Goal: Information Seeking & Learning: Learn about a topic

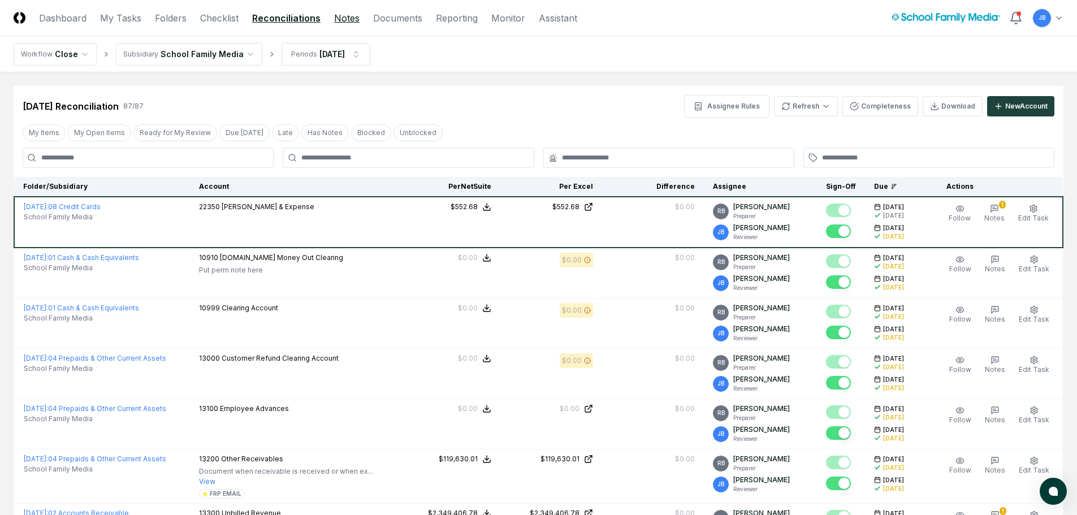
click at [346, 21] on link "Notes" at bounding box center [346, 18] width 25 height 14
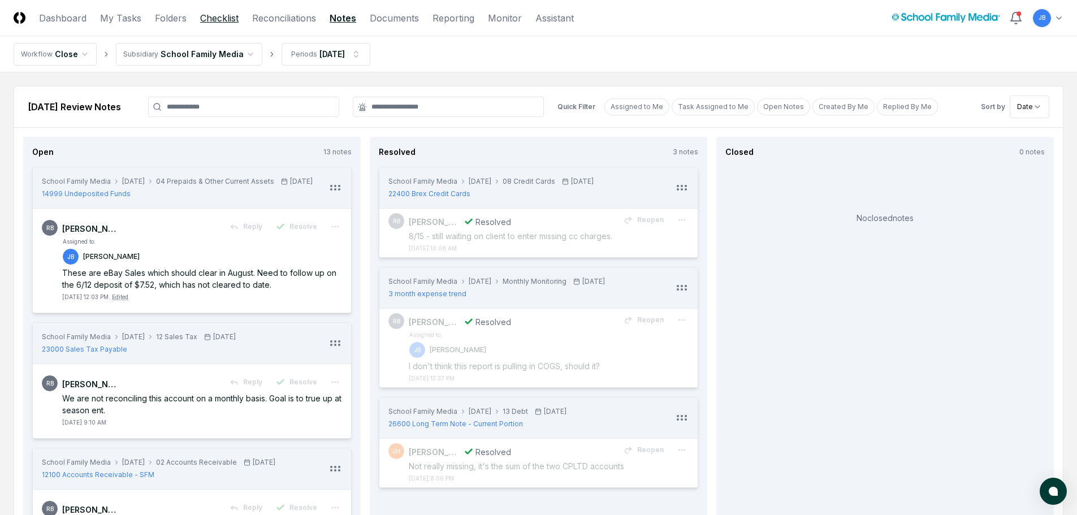
click at [214, 17] on link "Checklist" at bounding box center [219, 18] width 38 height 14
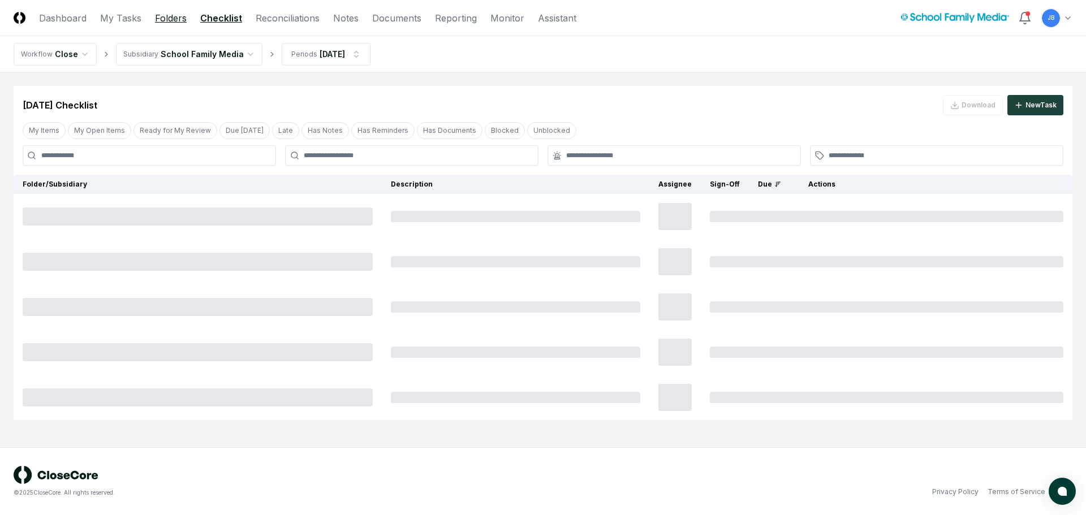
click at [166, 18] on link "Folders" at bounding box center [171, 18] width 32 height 14
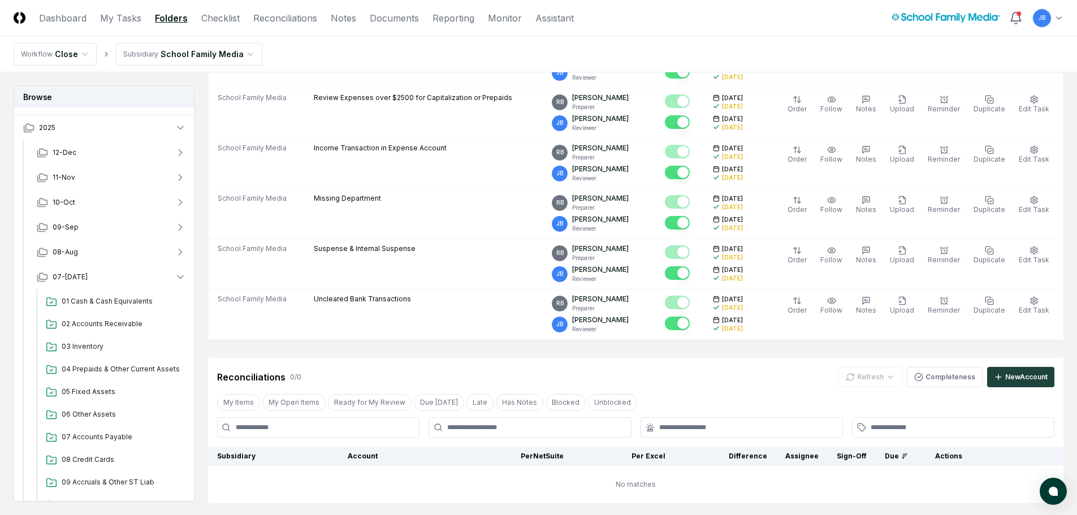
scroll to position [170, 0]
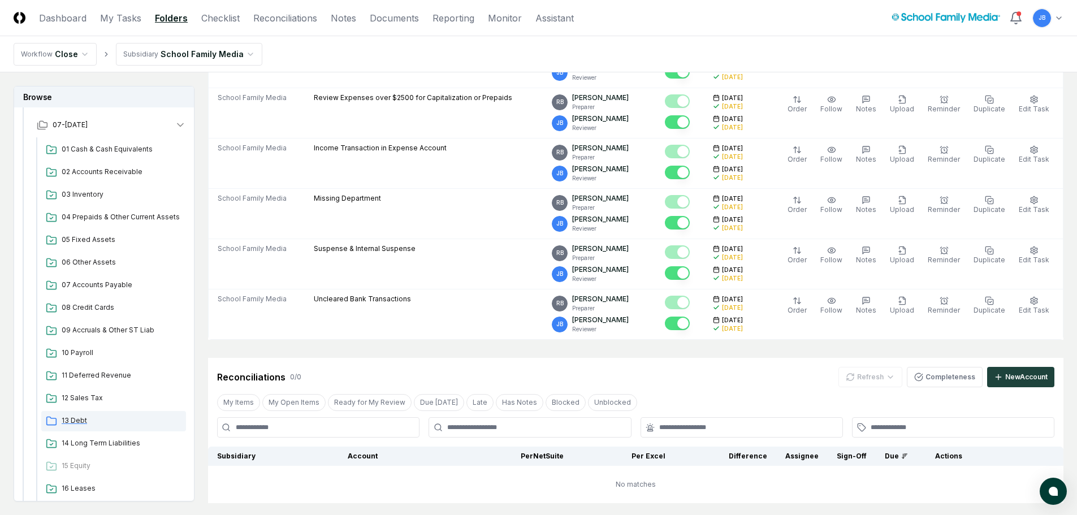
click at [83, 418] on span "13 Debt" at bounding box center [122, 421] width 120 height 10
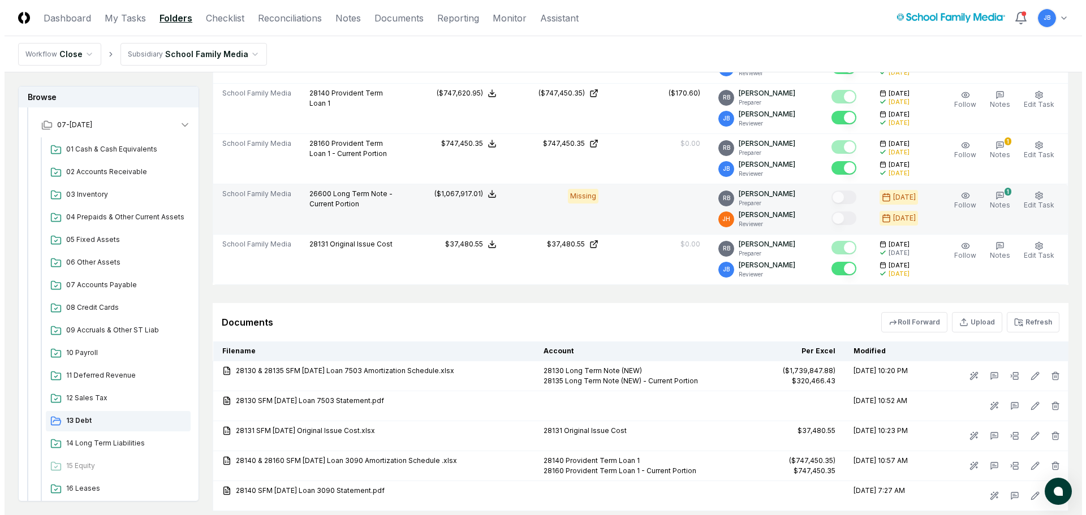
scroll to position [509, 0]
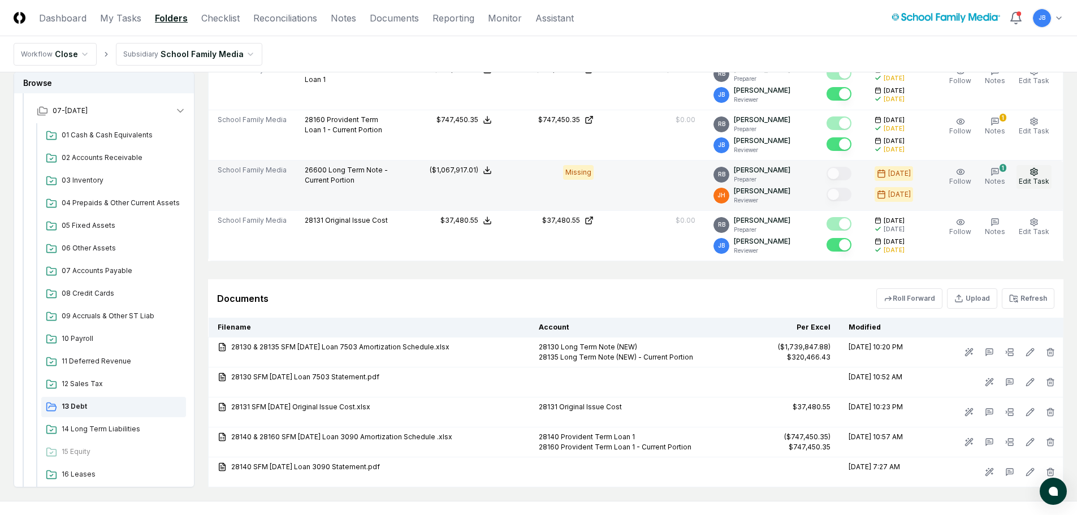
click at [1041, 174] on button "Edit Task" at bounding box center [1034, 177] width 35 height 24
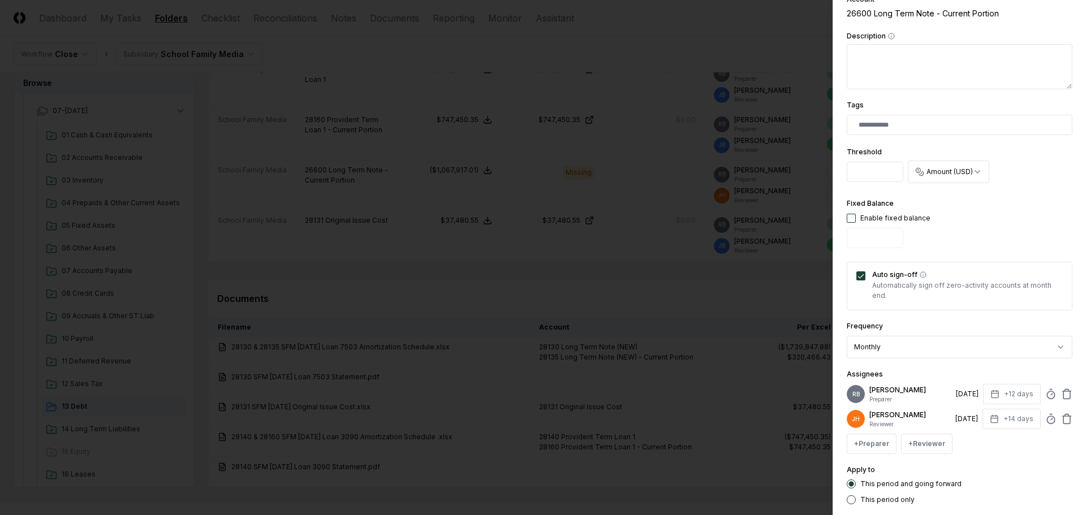
scroll to position [226, 0]
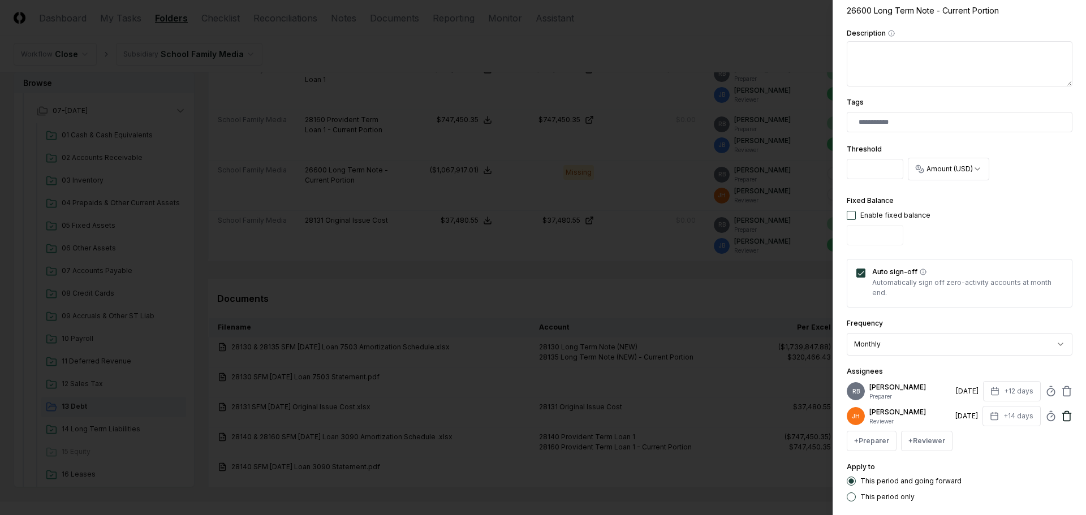
click at [1061, 415] on icon at bounding box center [1066, 416] width 11 height 11
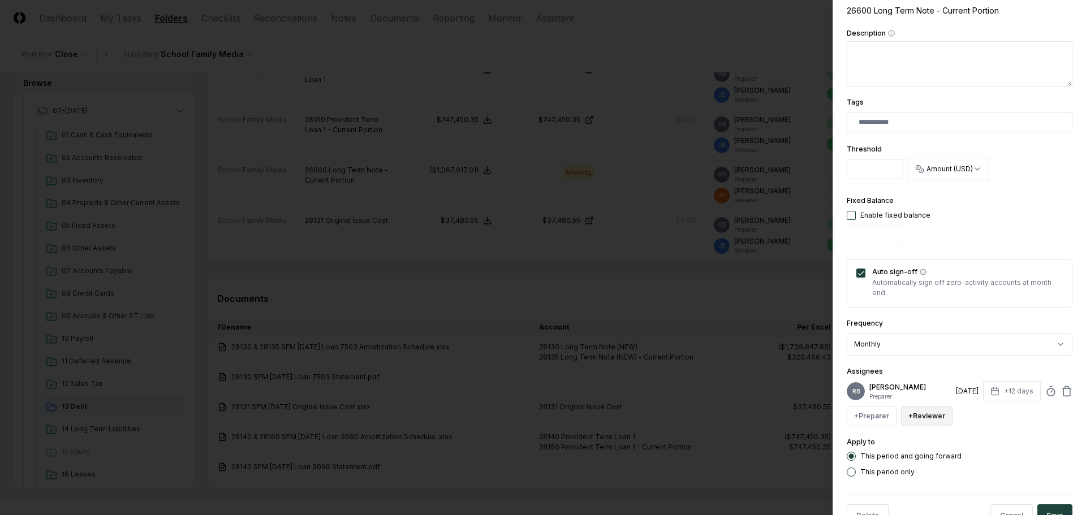
click at [918, 413] on button "+ Reviewer" at bounding box center [926, 416] width 51 height 20
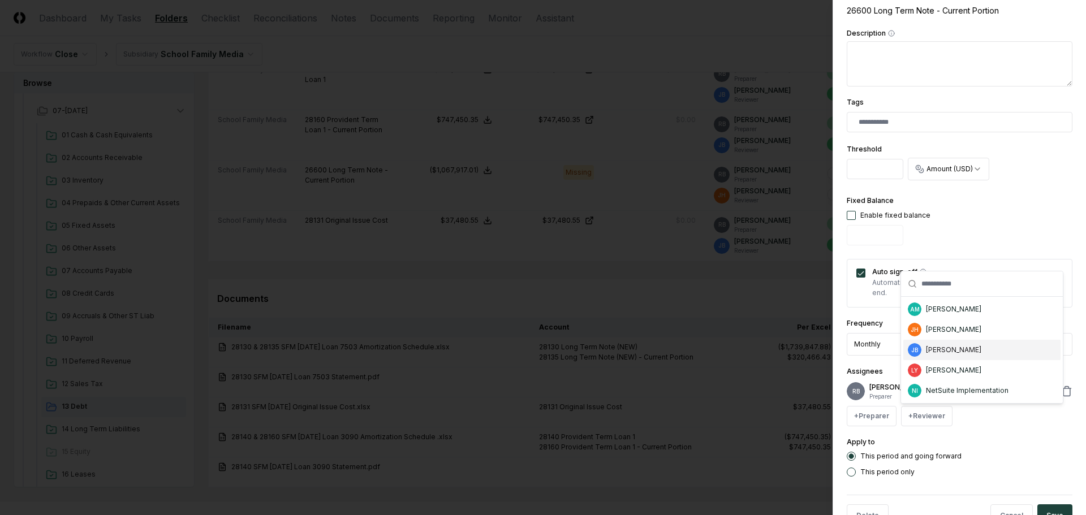
click at [956, 347] on div "[PERSON_NAME]" at bounding box center [953, 350] width 55 height 10
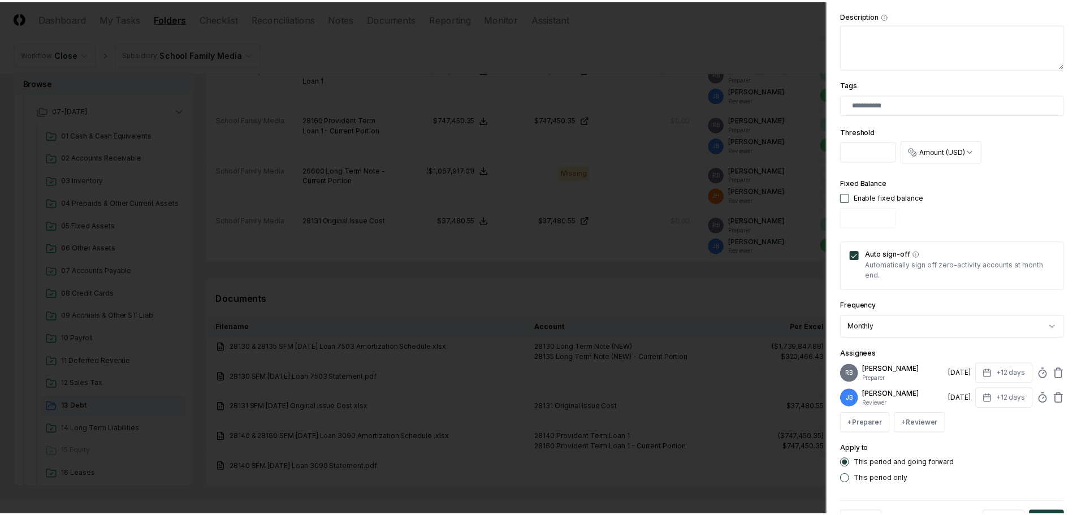
scroll to position [286, 0]
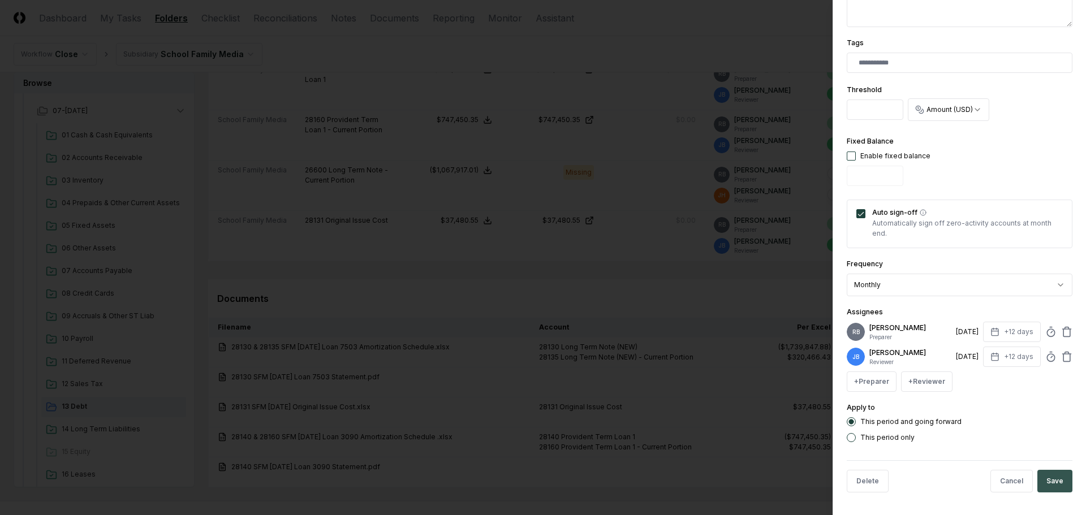
click at [1047, 487] on button "Save" at bounding box center [1054, 481] width 35 height 23
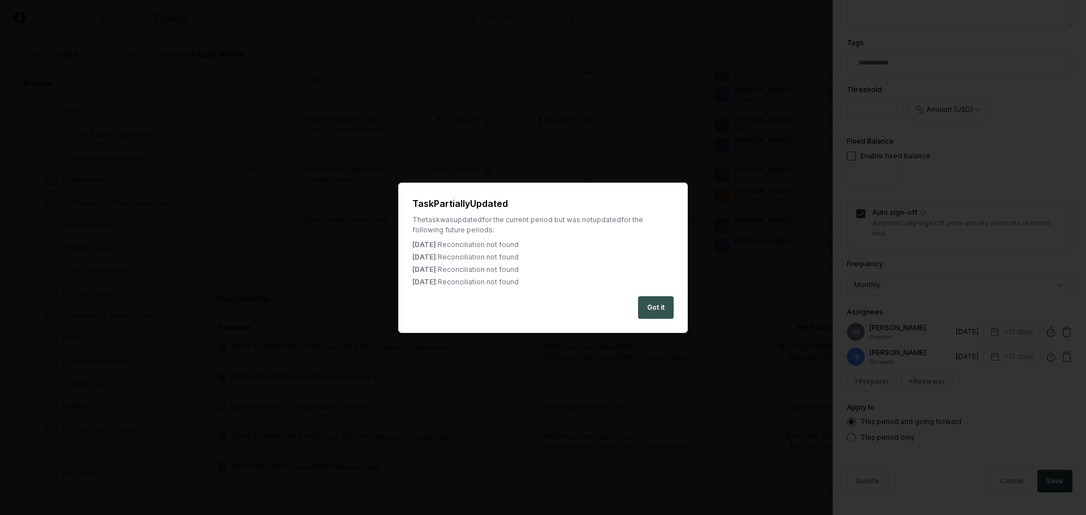
click at [651, 312] on button "Got it" at bounding box center [656, 307] width 36 height 23
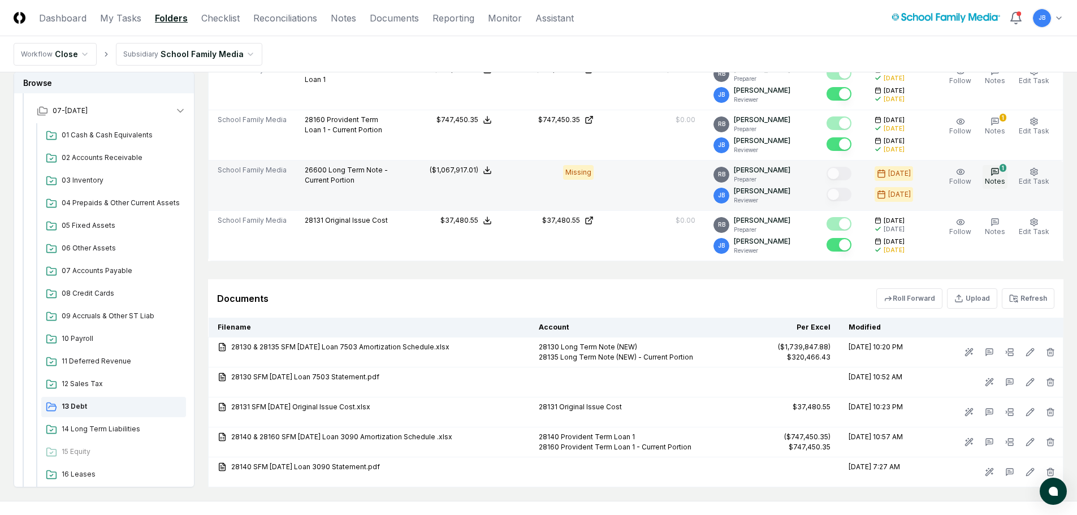
click at [996, 170] on icon "button" at bounding box center [995, 170] width 2 height 0
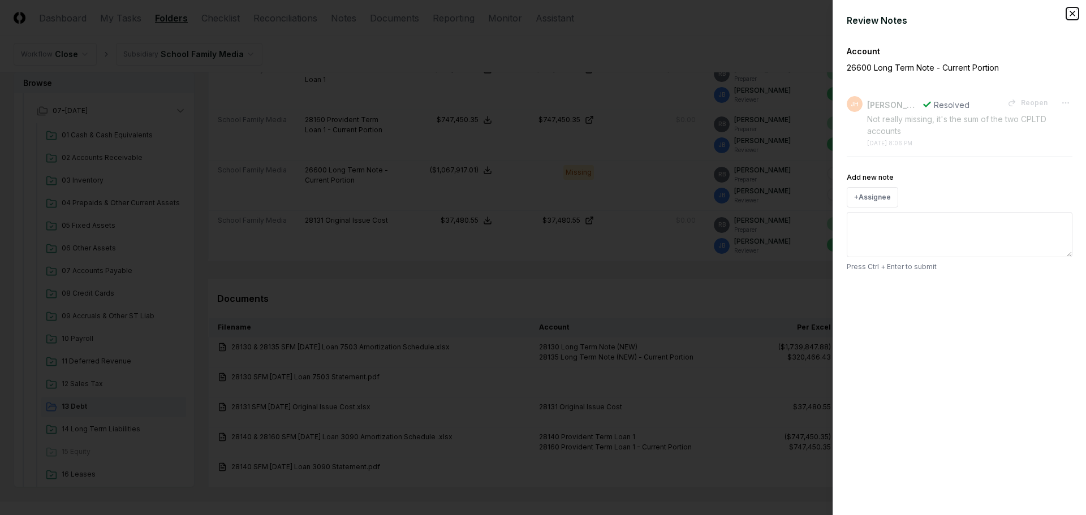
click at [1072, 14] on icon "button" at bounding box center [1072, 13] width 5 height 5
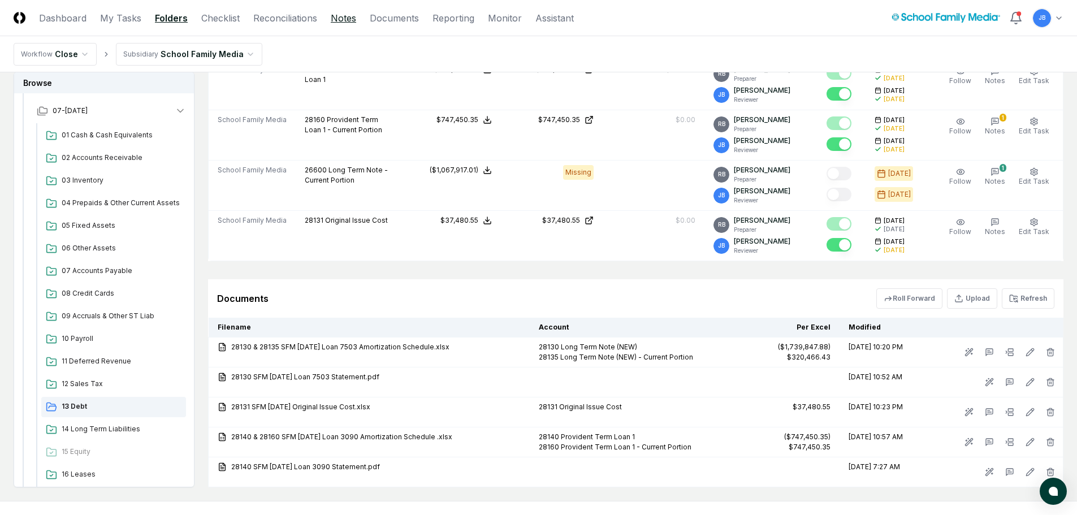
click at [353, 15] on link "Notes" at bounding box center [343, 18] width 25 height 14
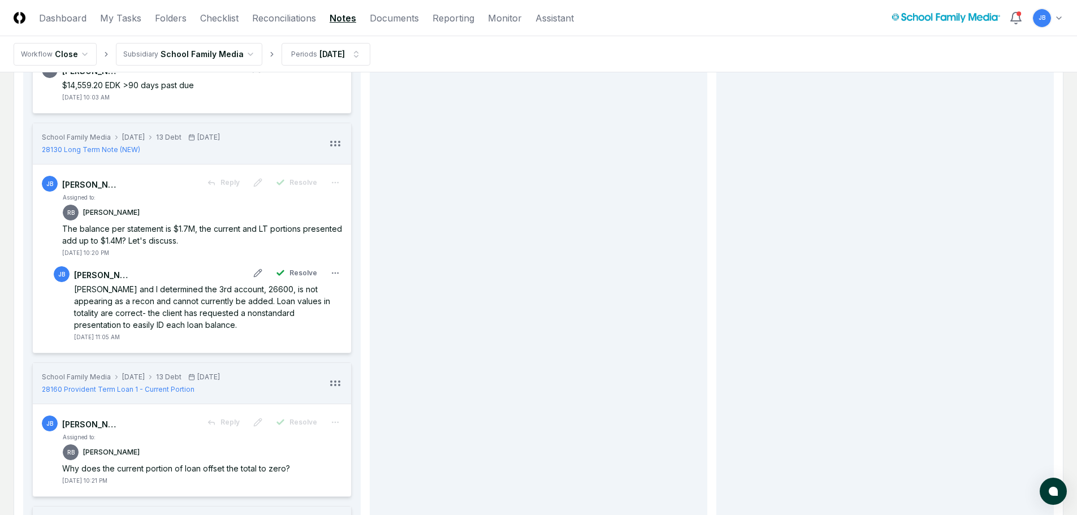
scroll to position [565, 0]
click at [300, 269] on span "Resolve" at bounding box center [304, 272] width 28 height 10
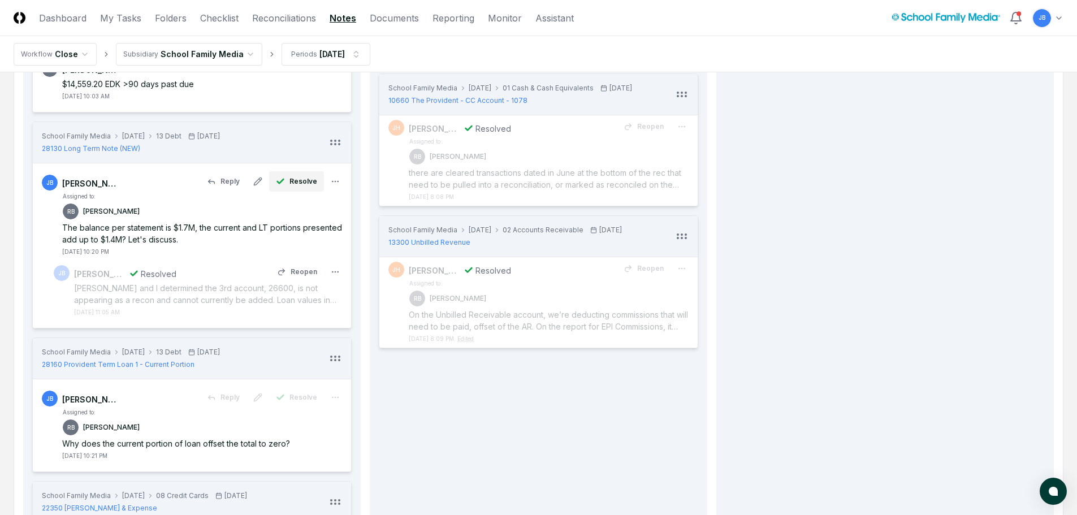
click at [301, 181] on span "Resolve" at bounding box center [304, 181] width 28 height 10
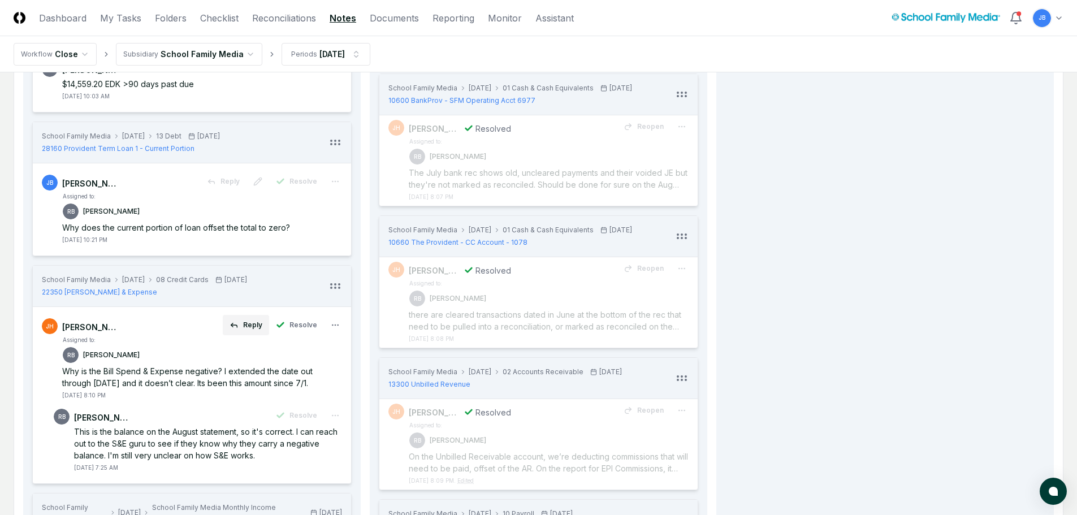
scroll to position [509, 0]
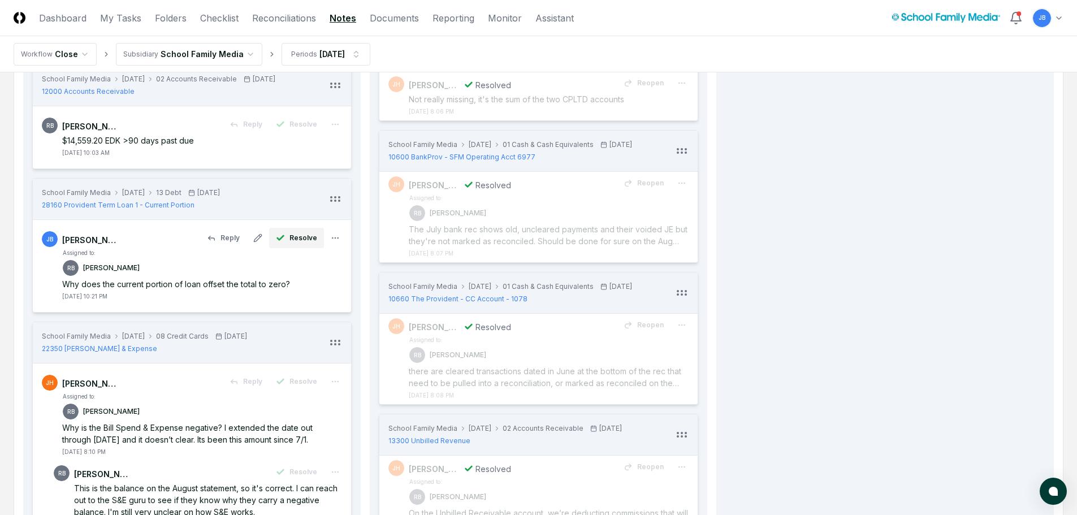
click at [300, 239] on span "Resolve" at bounding box center [304, 238] width 28 height 10
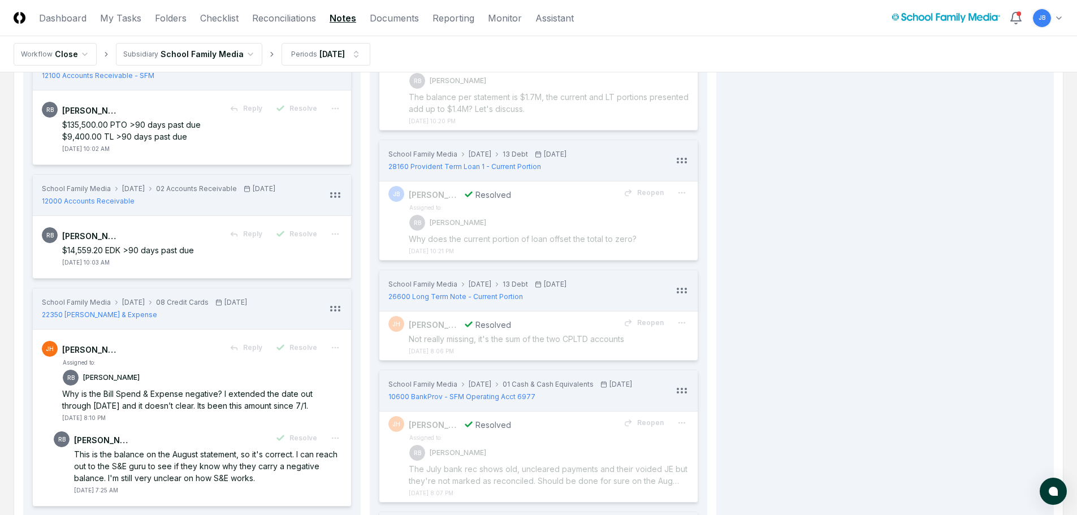
scroll to position [396, 0]
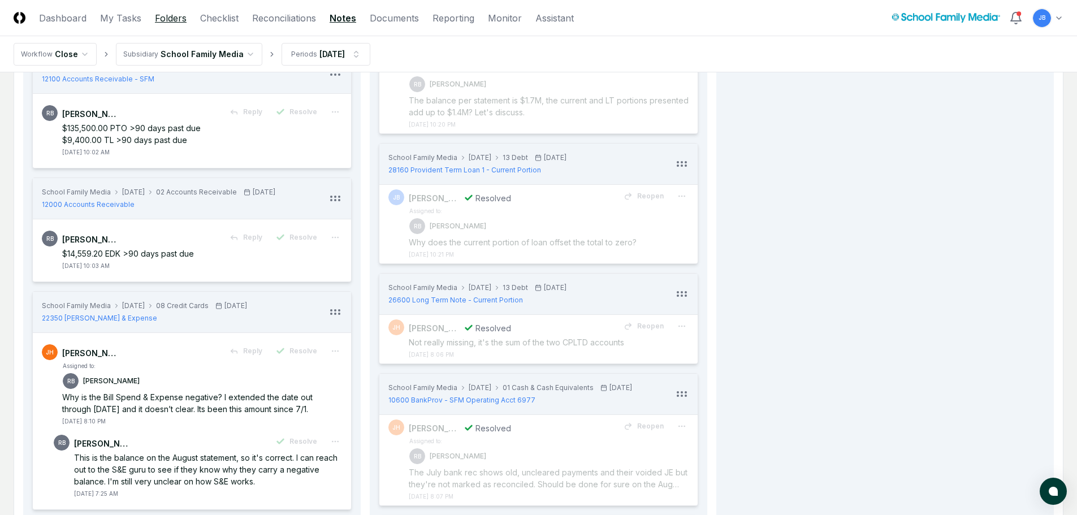
click at [174, 19] on link "Folders" at bounding box center [171, 18] width 32 height 14
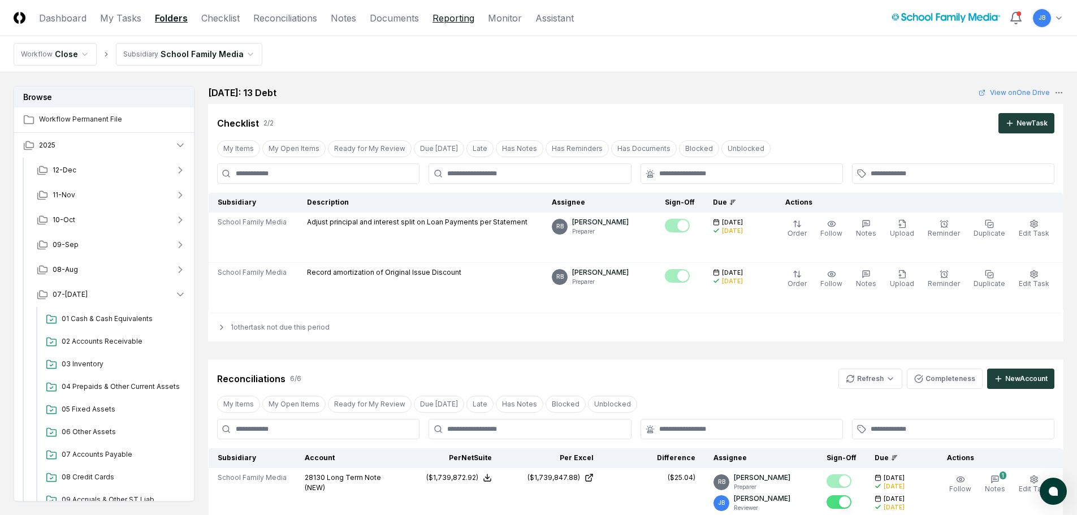
click at [456, 16] on link "Reporting" at bounding box center [454, 18] width 42 height 14
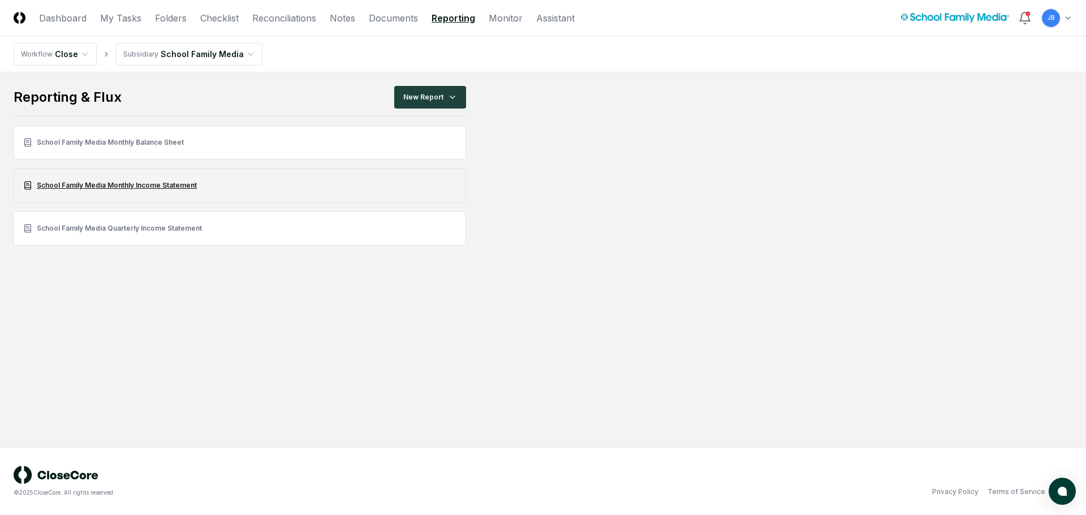
click at [134, 181] on link "School Family Media Monthly Income Statement" at bounding box center [240, 186] width 452 height 34
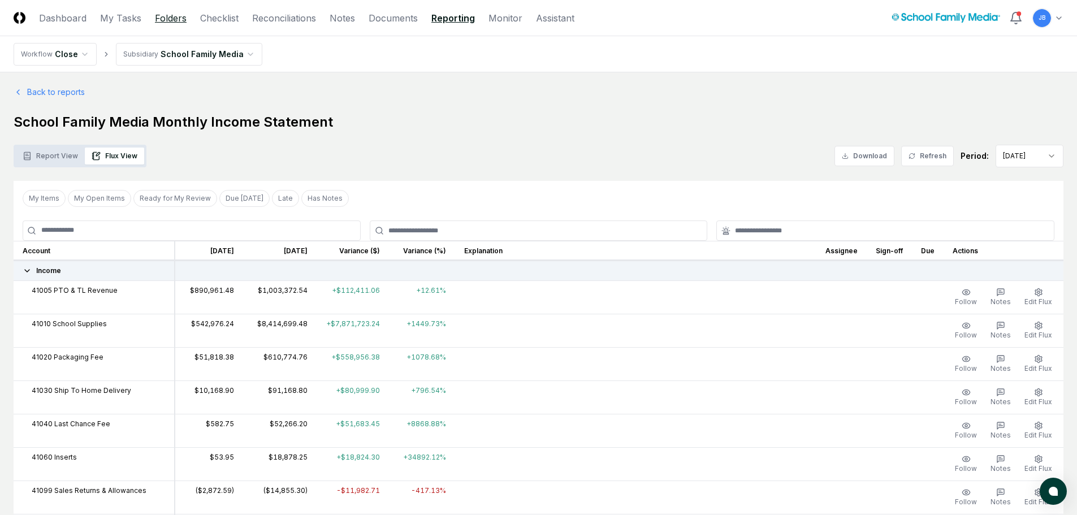
click at [171, 23] on link "Folders" at bounding box center [171, 18] width 32 height 14
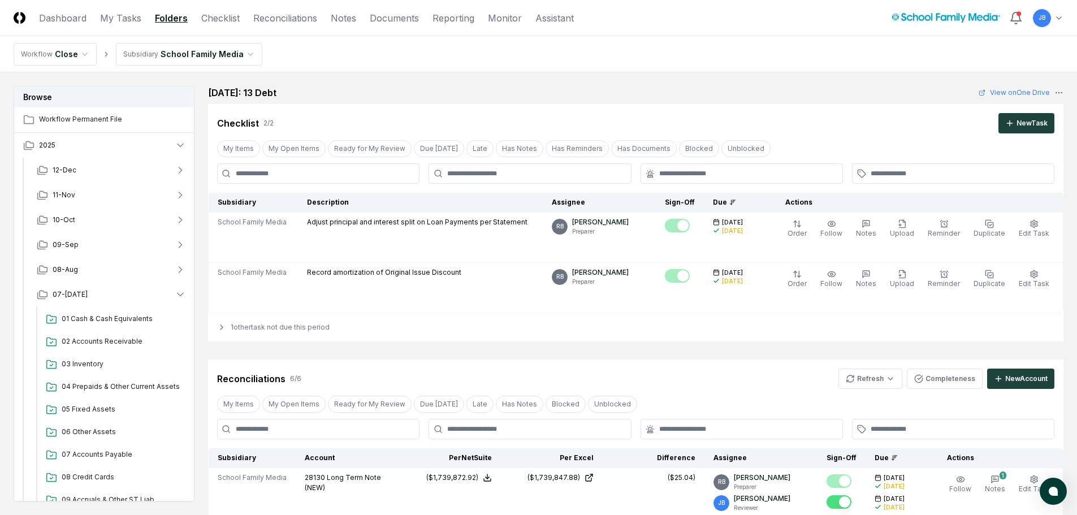
scroll to position [226, 0]
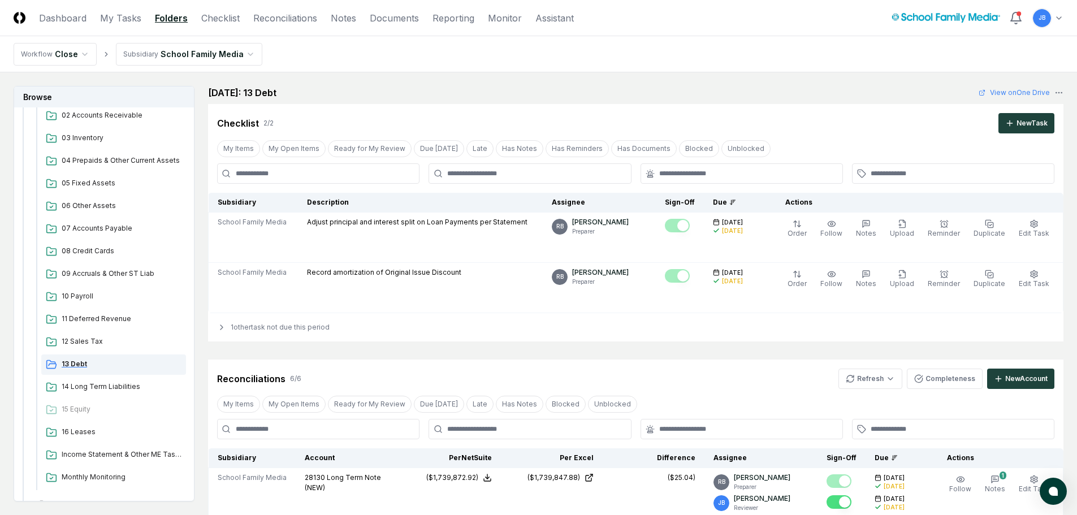
click at [110, 356] on div "13 Debt" at bounding box center [113, 365] width 145 height 20
click at [84, 366] on span "13 Debt" at bounding box center [122, 364] width 120 height 10
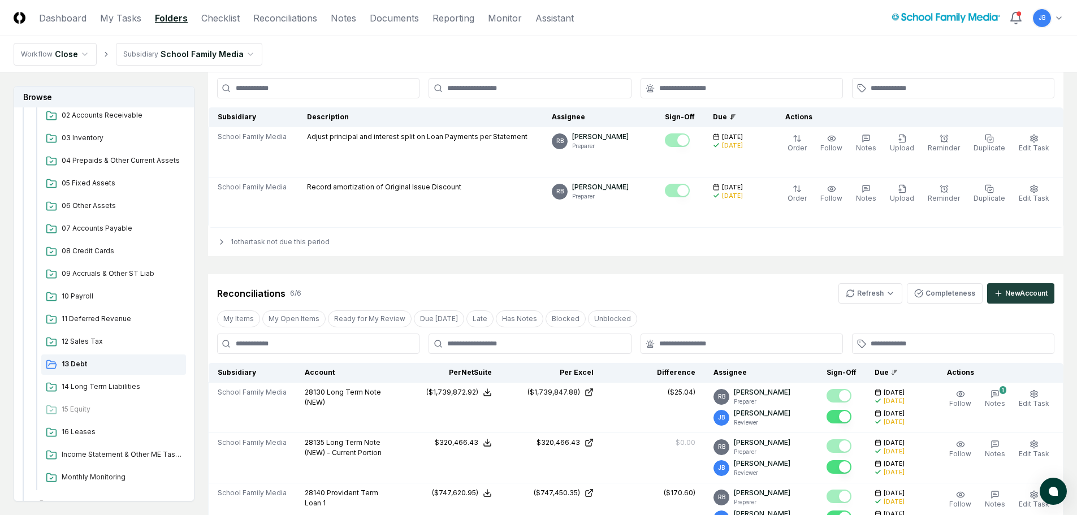
scroll to position [110, 0]
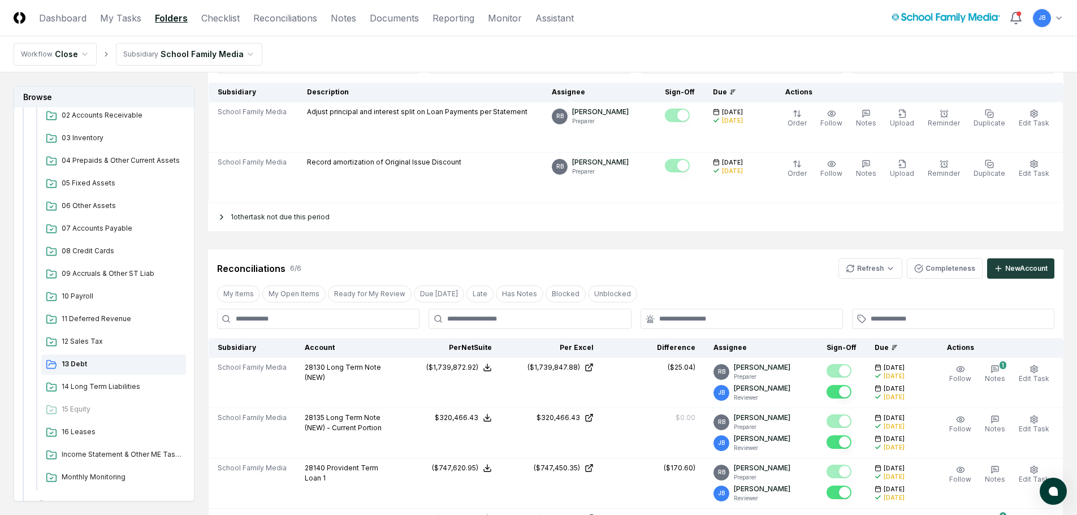
click at [225, 218] on icon at bounding box center [221, 217] width 9 height 9
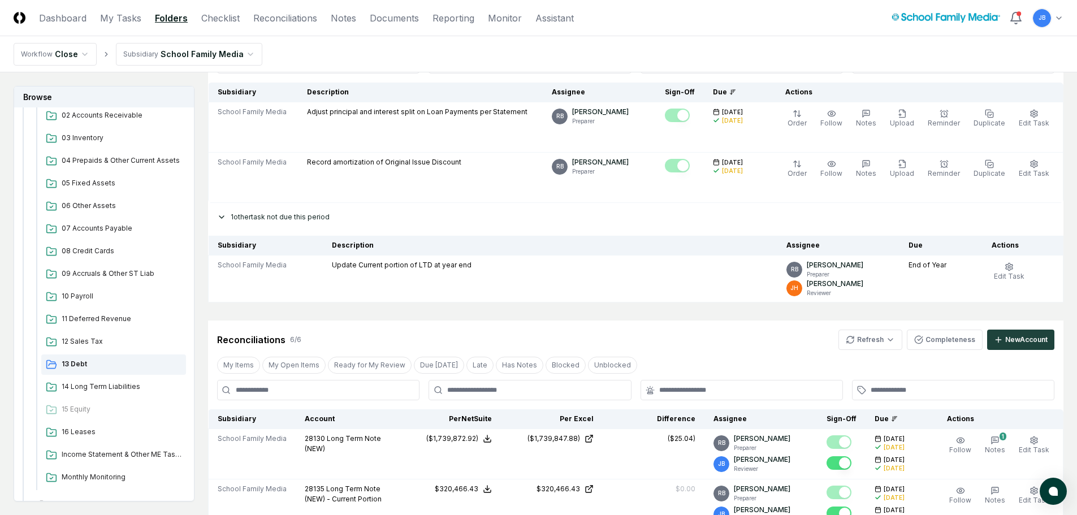
click at [225, 218] on icon at bounding box center [221, 217] width 9 height 9
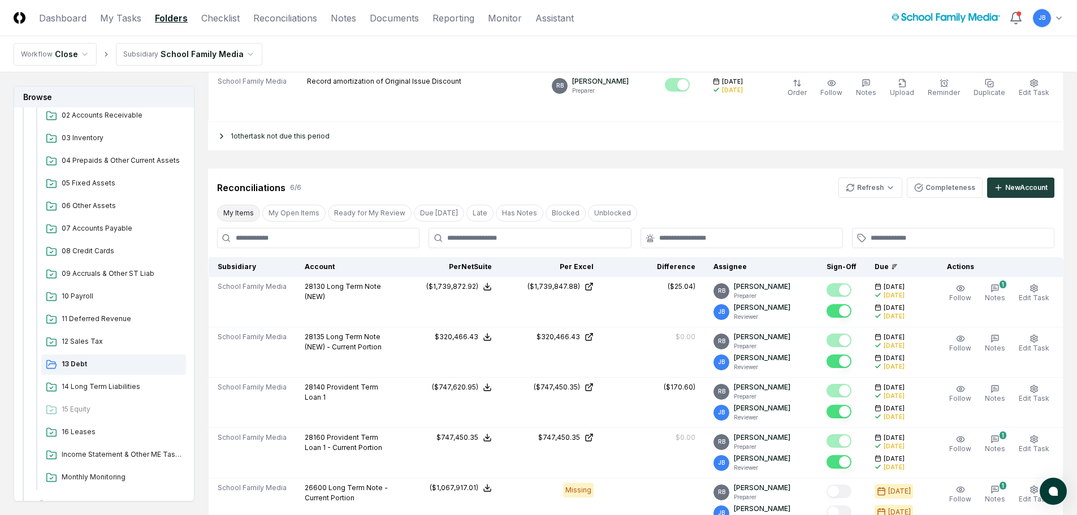
scroll to position [167, 0]
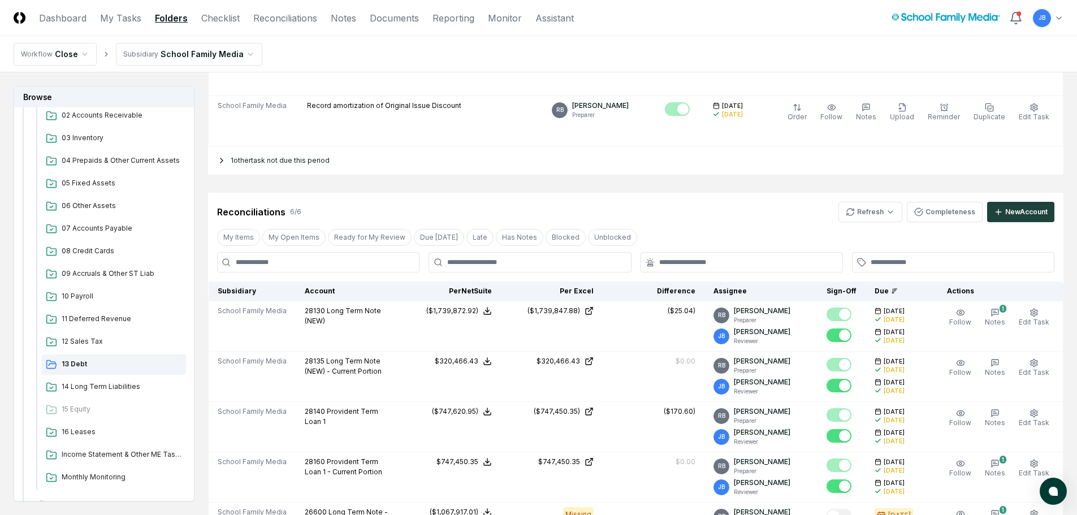
click at [247, 165] on div "1 other task not due this period" at bounding box center [636, 160] width 856 height 28
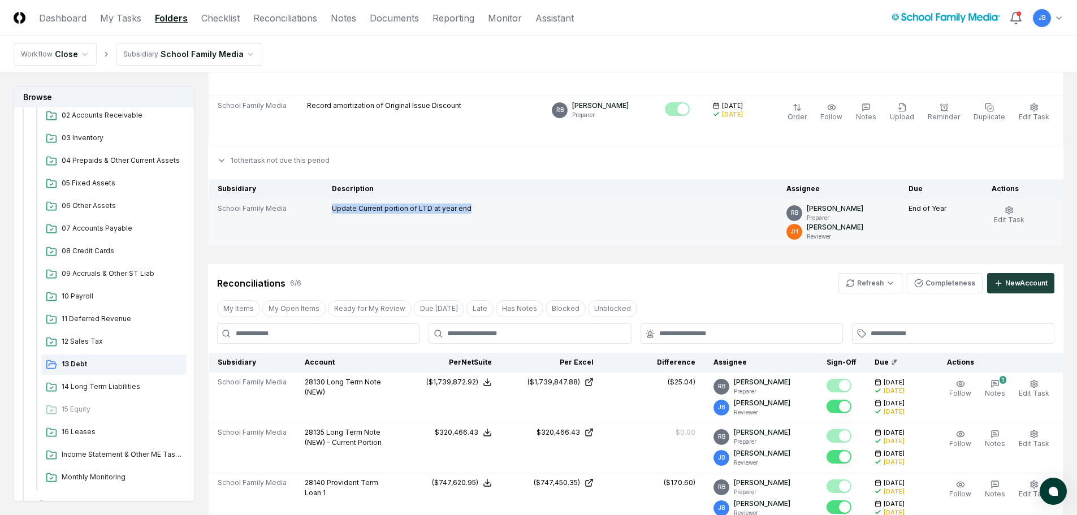
drag, startPoint x: 467, startPoint y: 206, endPoint x: 326, endPoint y: 209, distance: 140.8
click at [326, 209] on td "Update Current portion of LTD at year end" at bounding box center [550, 222] width 455 height 47
click at [1011, 211] on icon "button" at bounding box center [1009, 210] width 9 height 9
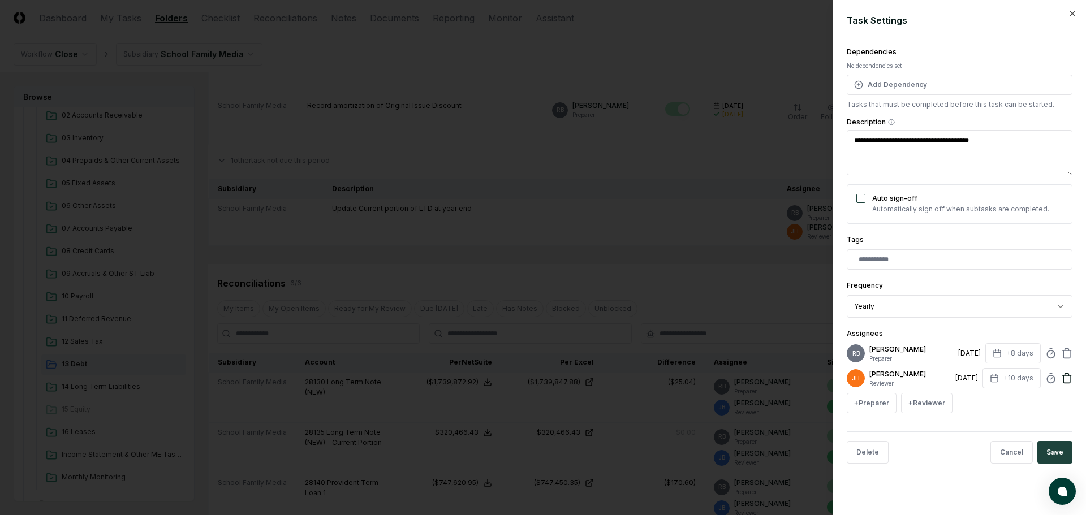
click at [1069, 381] on icon at bounding box center [1066, 378] width 7 height 7
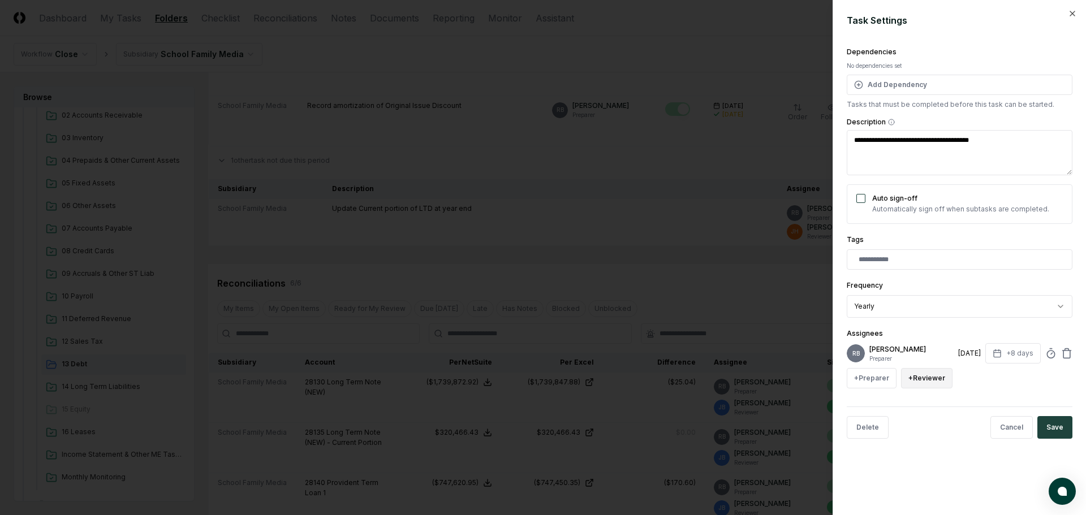
click at [913, 381] on button "+ Reviewer" at bounding box center [926, 378] width 51 height 20
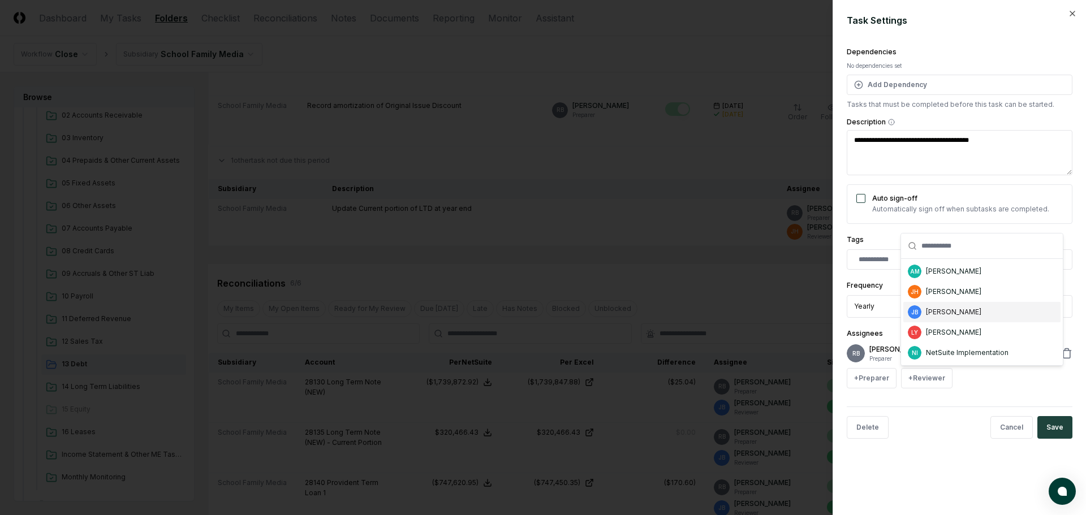
click at [944, 305] on div "[PERSON_NAME]" at bounding box center [981, 312] width 157 height 20
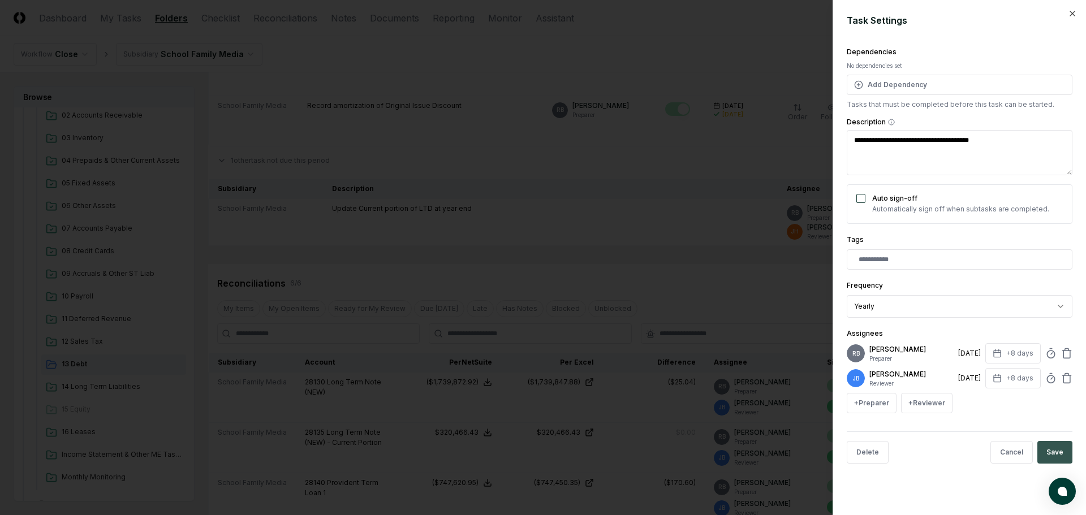
click at [1049, 454] on button "Save" at bounding box center [1054, 452] width 35 height 23
type textarea "*"
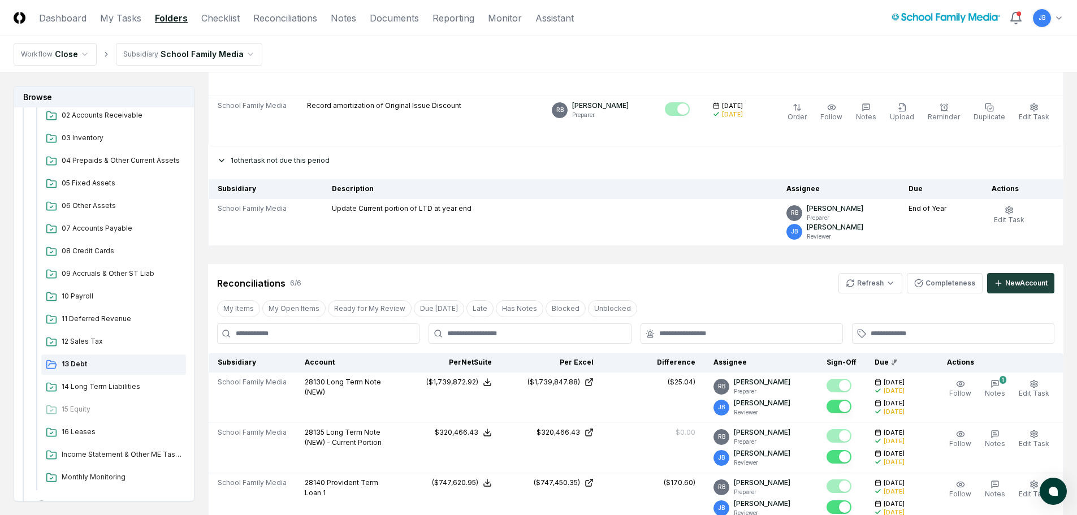
click at [284, 165] on div "1 other task not due this period" at bounding box center [636, 160] width 856 height 28
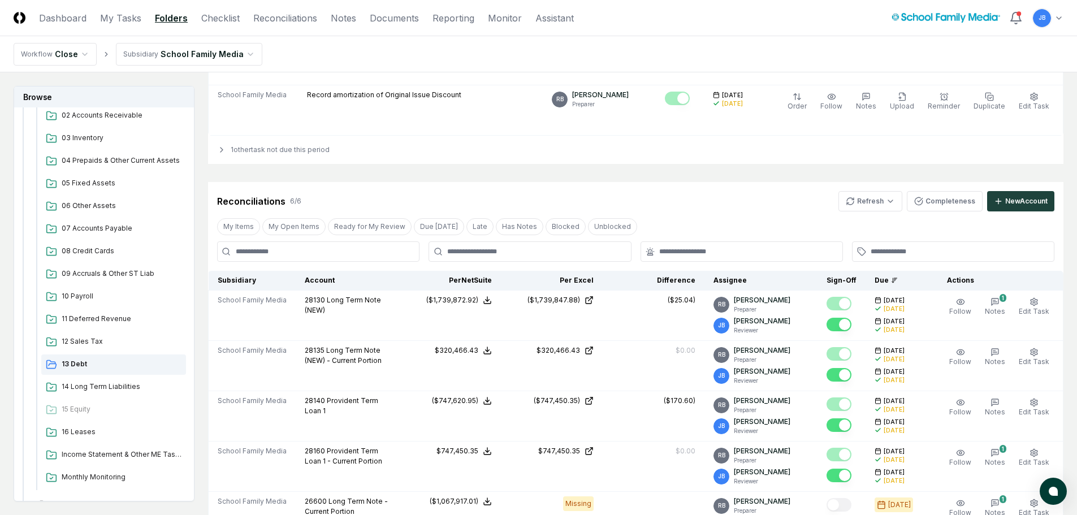
scroll to position [0, 0]
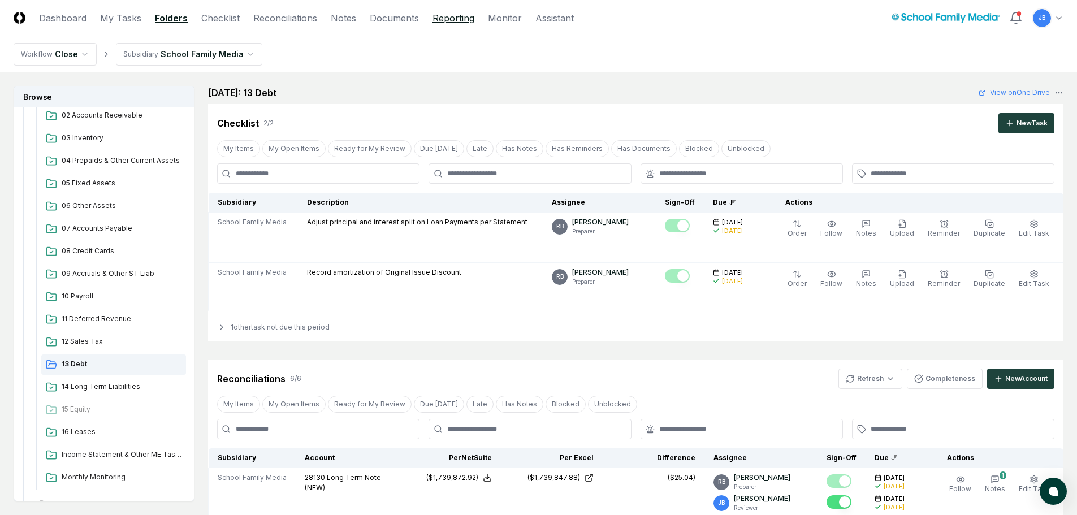
click at [466, 20] on link "Reporting" at bounding box center [454, 18] width 42 height 14
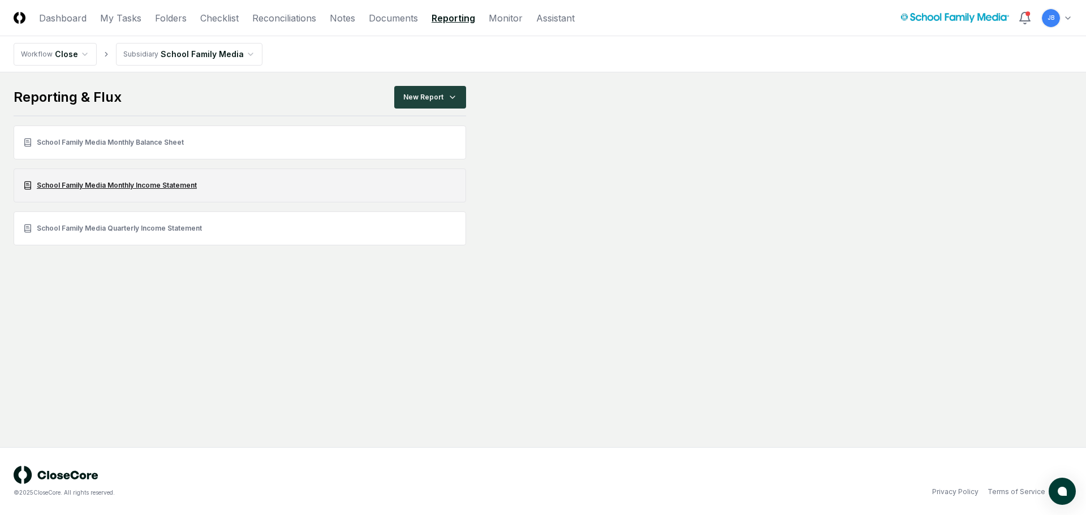
click at [156, 189] on link "School Family Media Monthly Income Statement" at bounding box center [240, 186] width 452 height 34
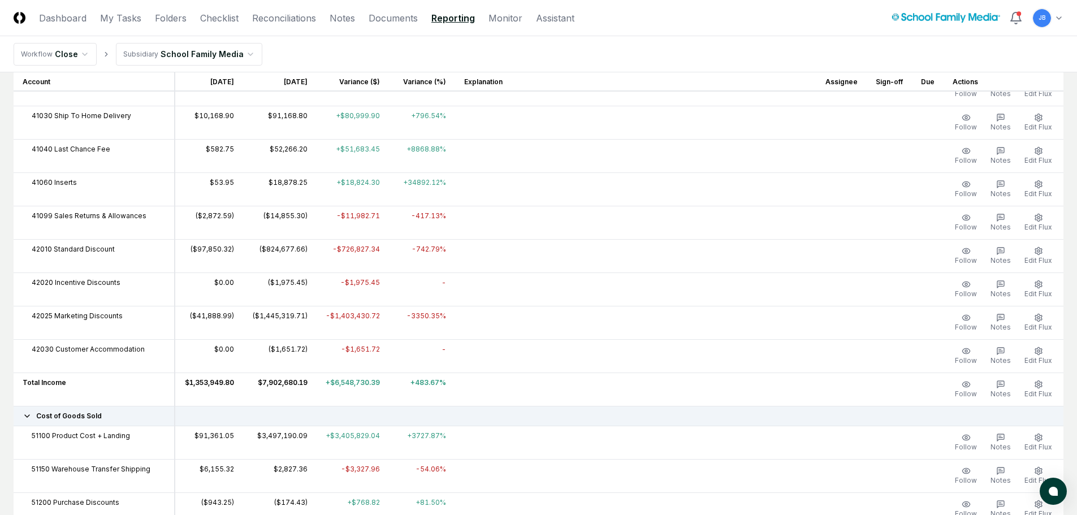
scroll to position [339, 0]
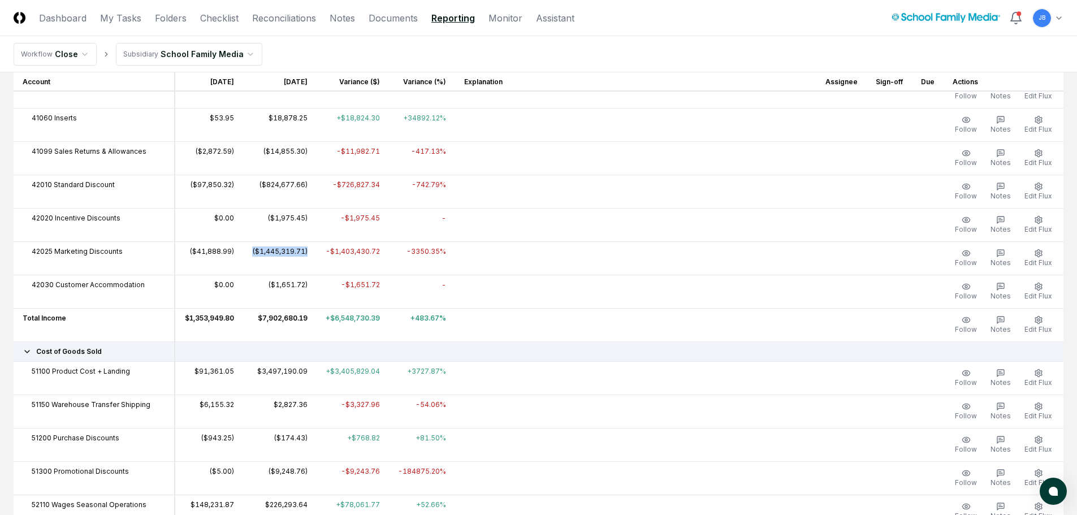
drag, startPoint x: 304, startPoint y: 249, endPoint x: 242, endPoint y: 252, distance: 61.7
click at [243, 252] on td "($1,445,319.71)" at bounding box center [280, 257] width 74 height 33
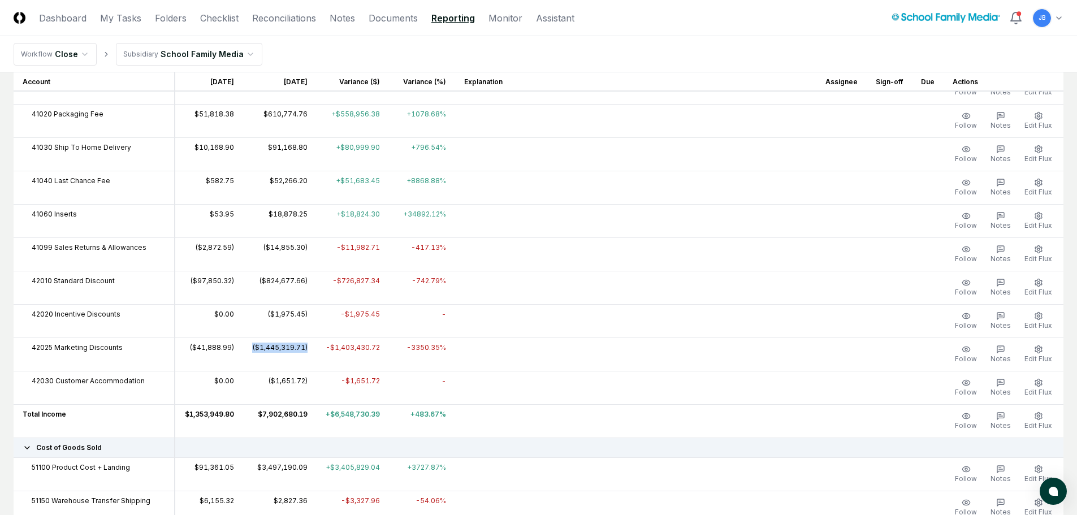
scroll to position [170, 0]
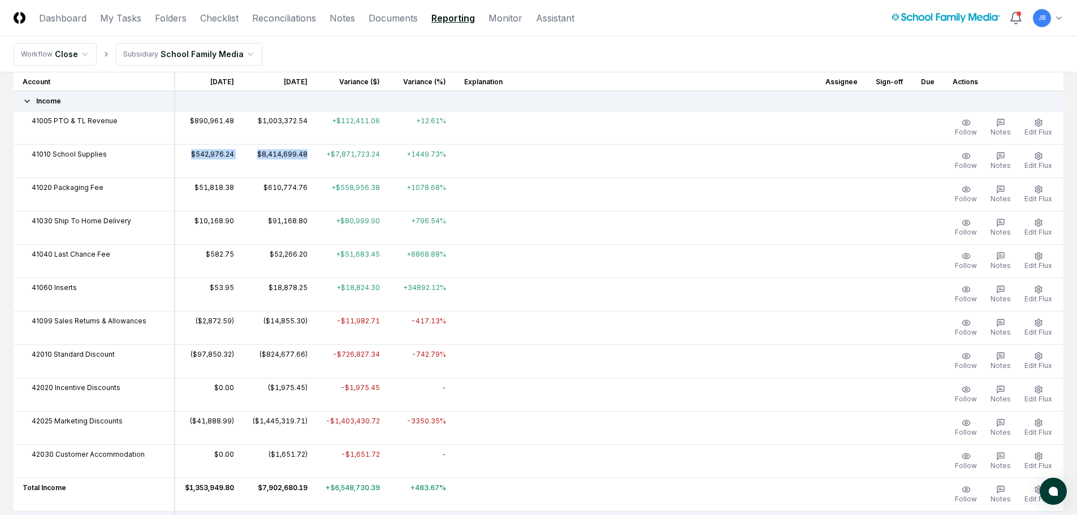
drag, startPoint x: 186, startPoint y: 156, endPoint x: 308, endPoint y: 155, distance: 122.1
click at [308, 155] on tr "41010 School Supplies $542,976.24 $8,414,699.48 +$7,871,723.24 +1449.73% Follow…" at bounding box center [539, 160] width 1050 height 33
click at [255, 429] on td "($1,445,319.71)" at bounding box center [280, 427] width 74 height 33
drag, startPoint x: 185, startPoint y: 423, endPoint x: 238, endPoint y: 421, distance: 52.6
click at [239, 421] on tr "42025 Marketing Discounts ($41,888.99) ($1,445,319.71) -$1,403,430.72 -3350.35%…" at bounding box center [539, 427] width 1050 height 33
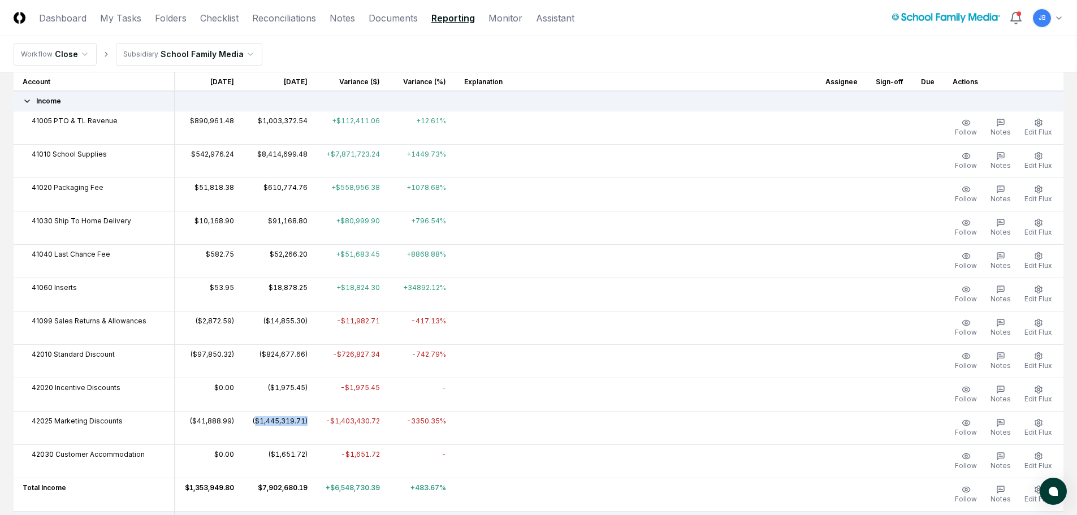
drag, startPoint x: 251, startPoint y: 424, endPoint x: 301, endPoint y: 423, distance: 50.3
click at [301, 423] on td "($1,445,319.71)" at bounding box center [280, 427] width 74 height 33
click at [420, 428] on td "-3350.35%" at bounding box center [422, 427] width 66 height 33
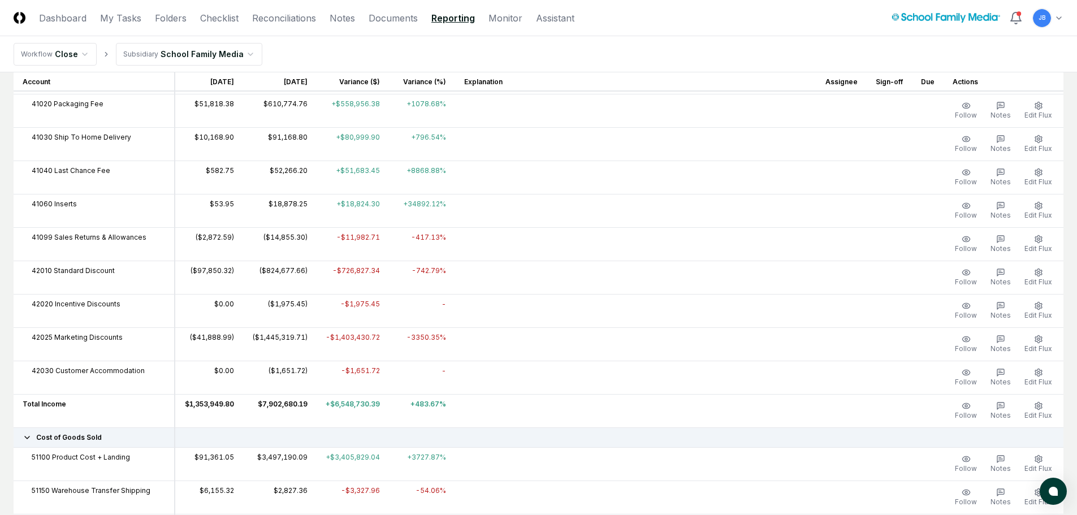
scroll to position [283, 0]
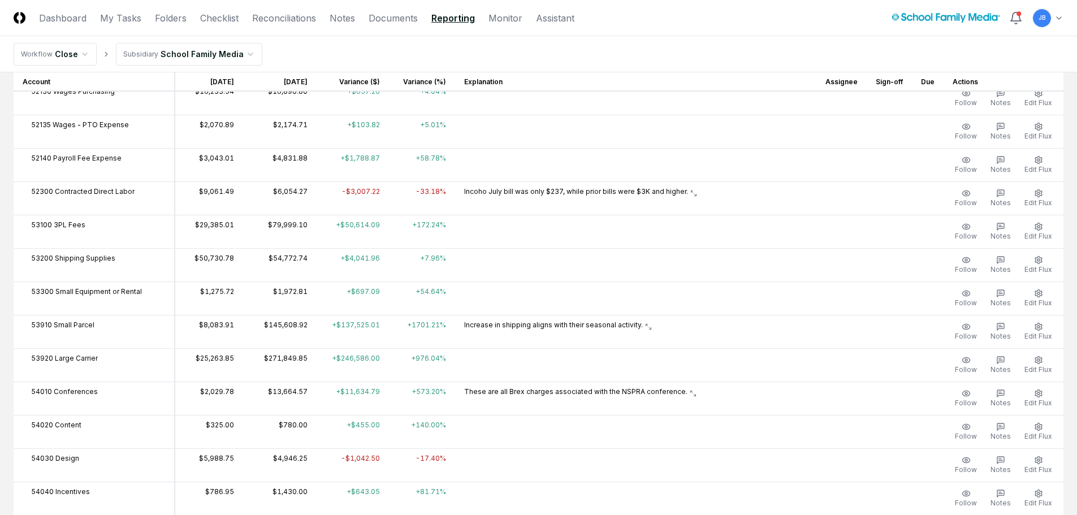
scroll to position [905, 0]
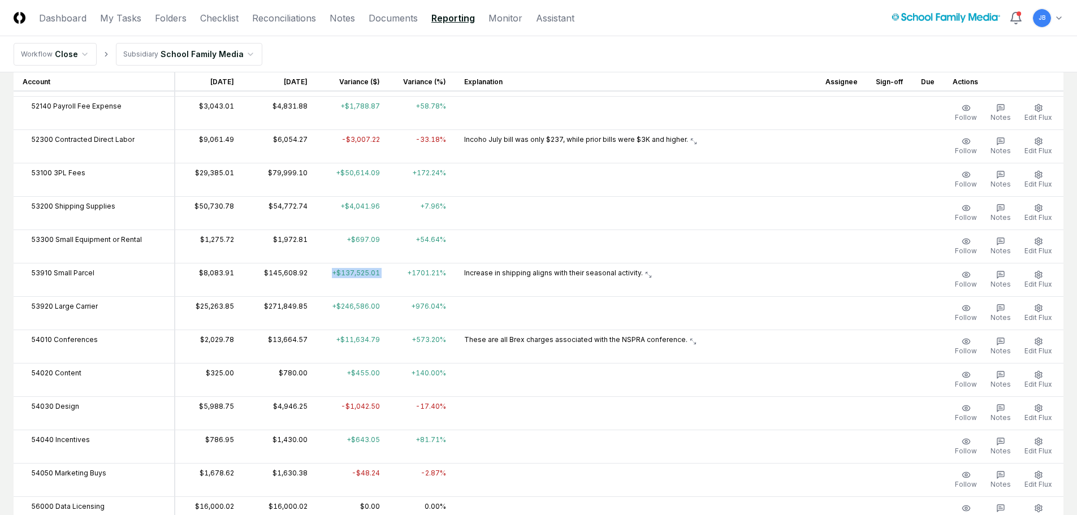
drag, startPoint x: 326, startPoint y: 273, endPoint x: 385, endPoint y: 271, distance: 59.4
click at [385, 271] on tr "53910 Small Parcel $8,083.91 $145,608.92 +$137,525.01 +1701.21% Increase in shi…" at bounding box center [539, 279] width 1050 height 33
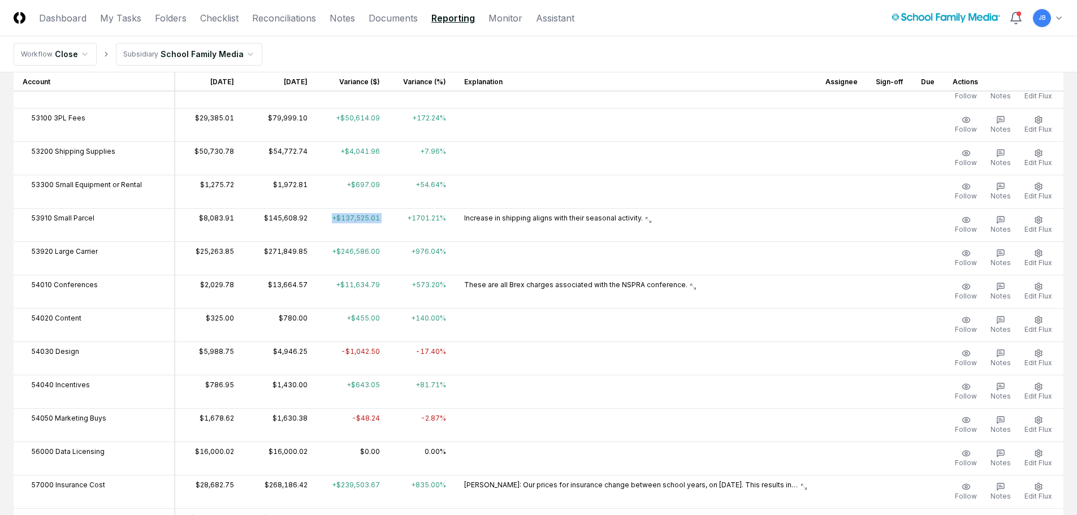
scroll to position [961, 0]
click at [653, 221] on div "Increase in shipping aligns with their seasonal activity." at bounding box center [635, 216] width 343 height 10
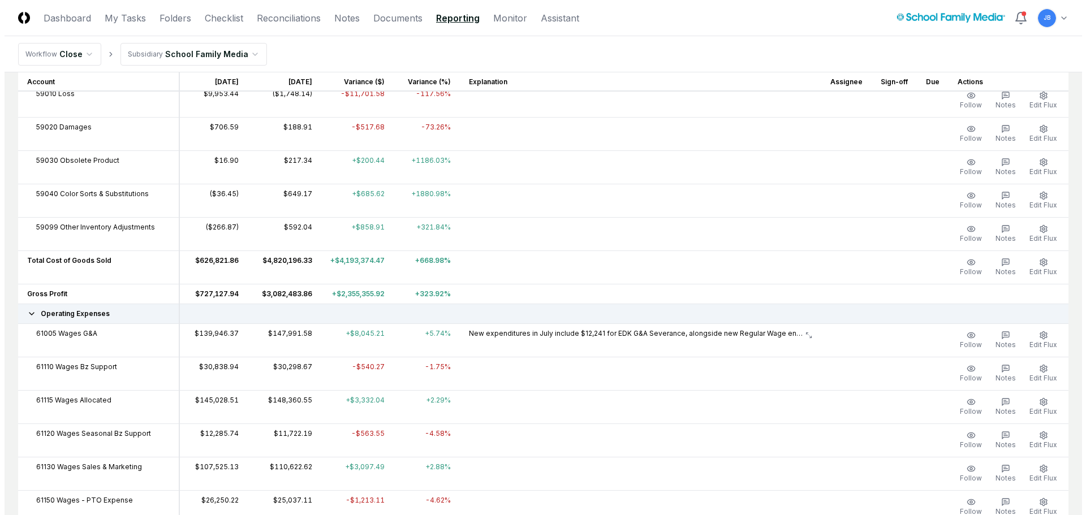
scroll to position [1470, 0]
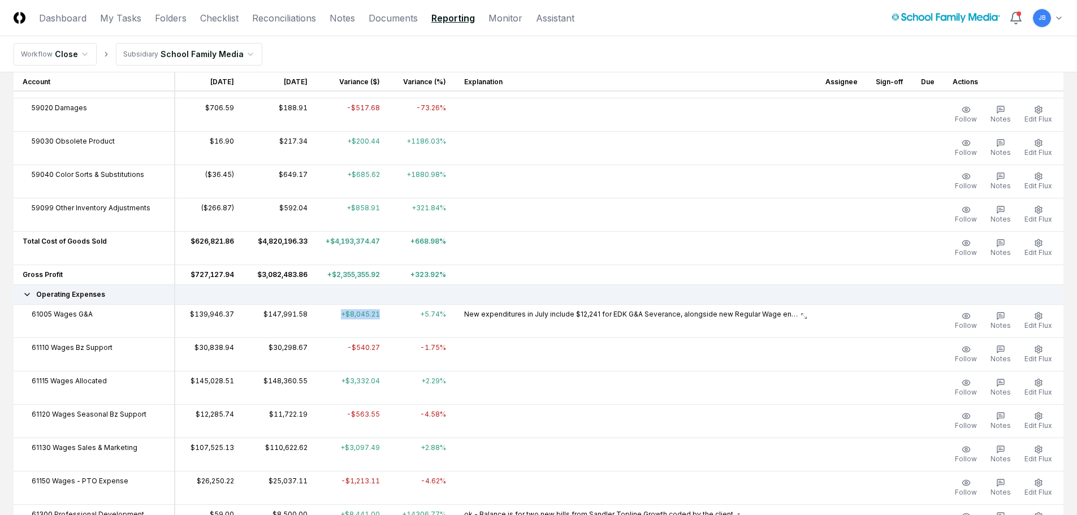
drag, startPoint x: 327, startPoint y: 315, endPoint x: 375, endPoint y: 310, distance: 48.3
click at [375, 310] on td "+$8,045.21" at bounding box center [353, 320] width 72 height 33
click at [1044, 320] on button "Edit Flux" at bounding box center [1038, 321] width 32 height 24
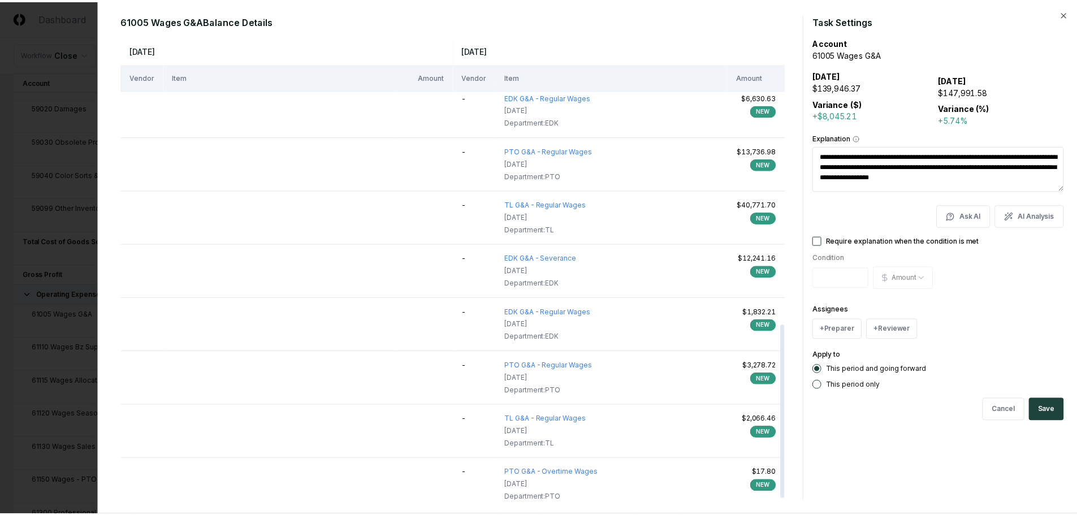
scroll to position [771, 0]
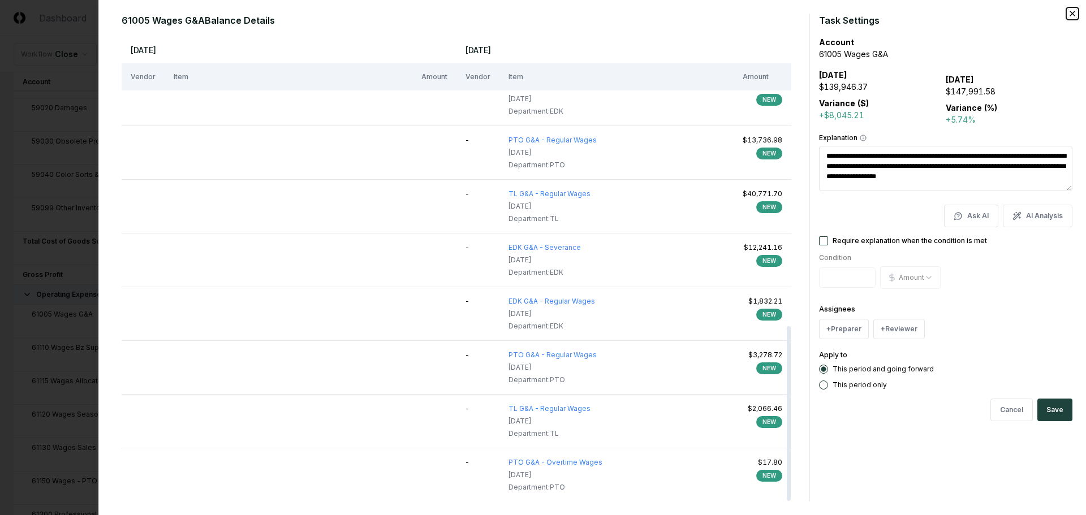
click at [1074, 11] on icon "button" at bounding box center [1072, 13] width 5 height 5
type textarea "*"
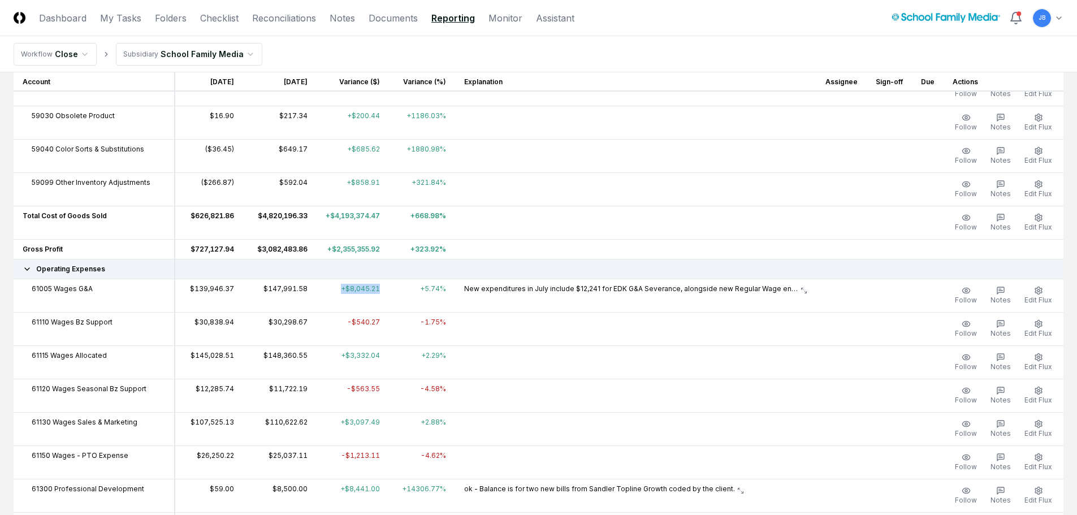
scroll to position [1527, 0]
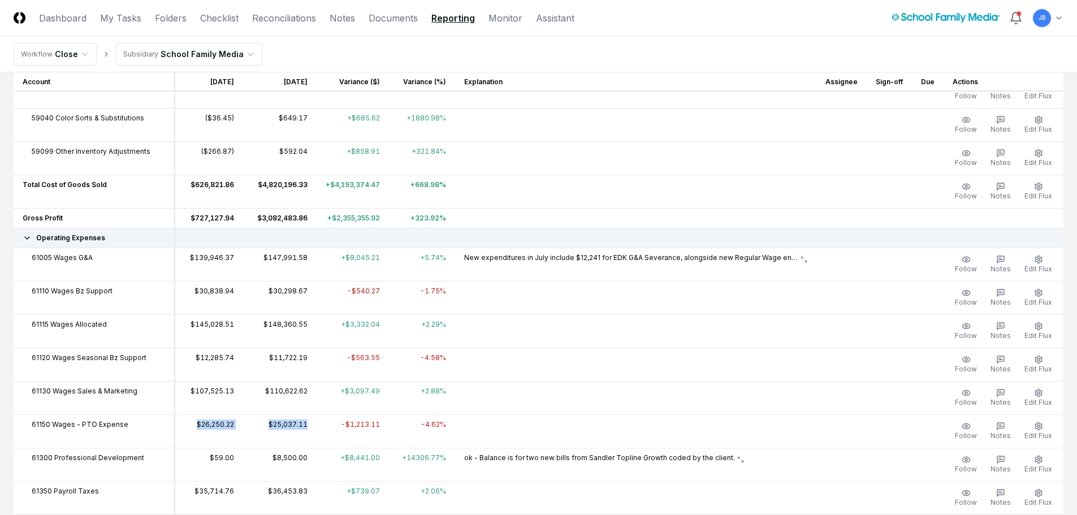
drag, startPoint x: 305, startPoint y: 427, endPoint x: 183, endPoint y: 427, distance: 122.1
click at [183, 427] on tr "61150 Wages - PTO Expense $26,250.22 $25,037.11 -$1,213.11 -4.62% Follow Notes …" at bounding box center [539, 430] width 1050 height 33
click at [530, 414] on td at bounding box center [635, 430] width 361 height 33
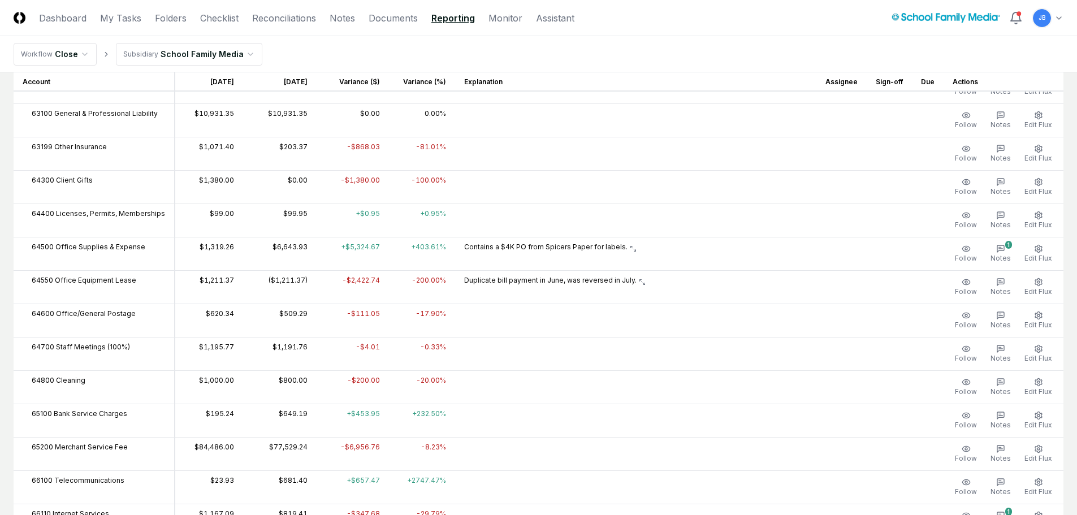
scroll to position [2262, 0]
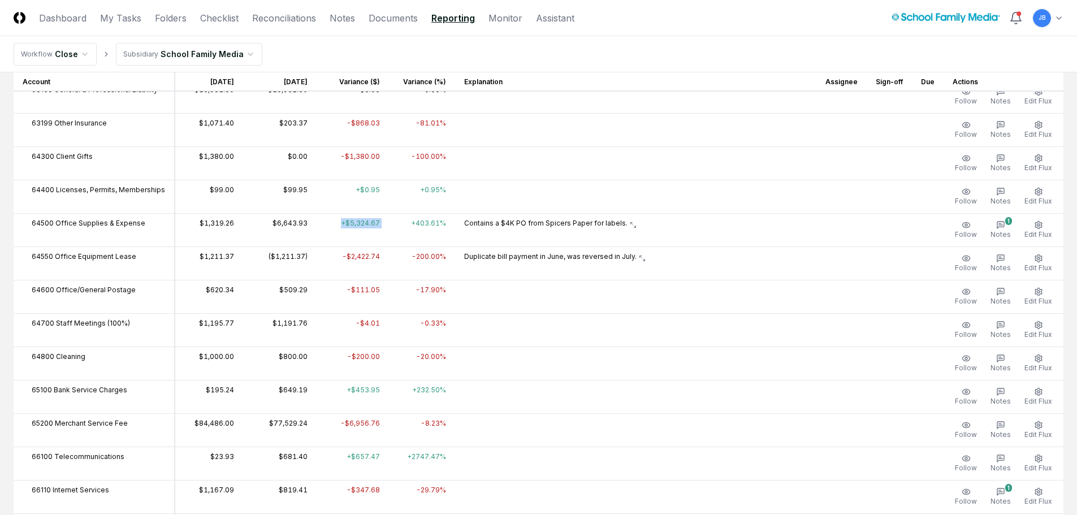
drag, startPoint x: 335, startPoint y: 222, endPoint x: 391, endPoint y: 227, distance: 56.2
click at [391, 227] on tr "64500 Office Supplies & Expense $1,319.26 $6,643.93 +$5,324.67 +403.61% Contain…" at bounding box center [539, 229] width 1050 height 33
click at [389, 218] on td "+403.61%" at bounding box center [422, 229] width 66 height 33
click at [389, 228] on td "+403.61%" at bounding box center [422, 229] width 66 height 33
click at [319, 224] on td "+$5,324.67" at bounding box center [353, 229] width 72 height 33
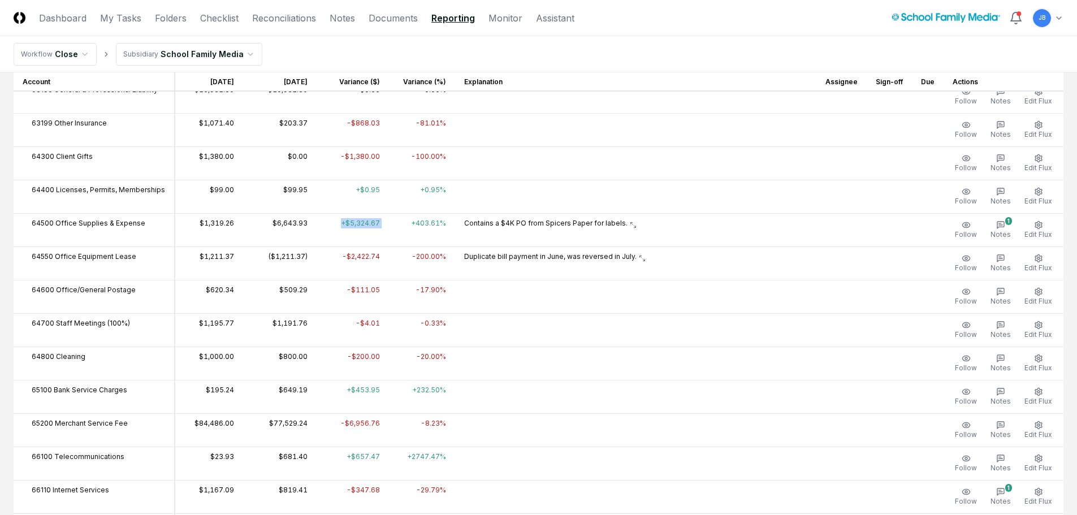
click at [350, 228] on td "+$5,324.67" at bounding box center [353, 229] width 72 height 33
drag, startPoint x: 310, startPoint y: 258, endPoint x: 261, endPoint y: 257, distance: 48.6
click at [261, 257] on tr "64550 Office Equipment Lease $1,211.37 ($1,211.37) -$2,422.74 -200.00% Duplicat…" at bounding box center [539, 263] width 1050 height 33
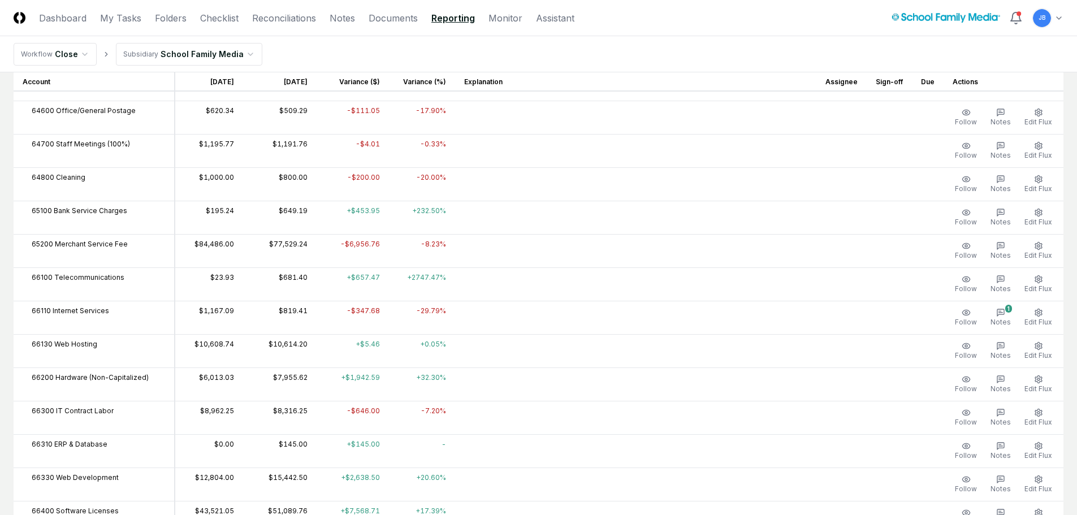
scroll to position [2401, 0]
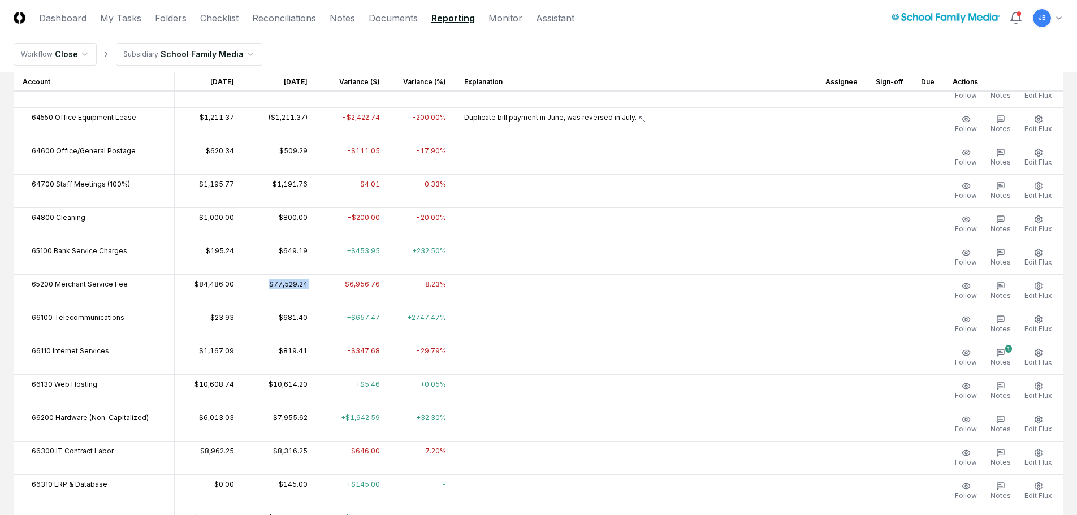
drag, startPoint x: 262, startPoint y: 285, endPoint x: 310, endPoint y: 285, distance: 48.1
click at [310, 285] on tr "65200 Merchant Service Fee $84,486.00 $77,529.24 -$6,956.76 -8.23% Follow Notes…" at bounding box center [539, 290] width 1050 height 33
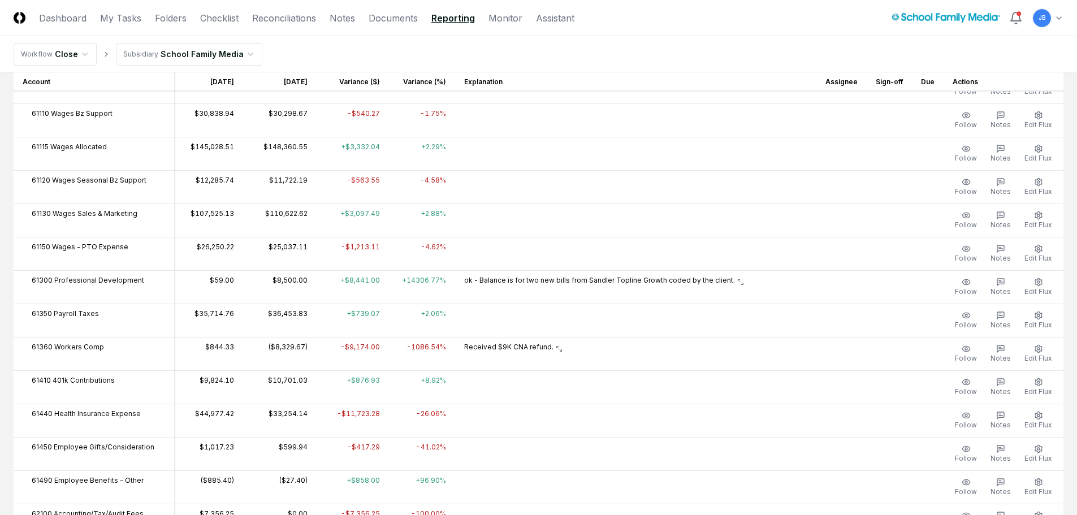
scroll to position [1779, 0]
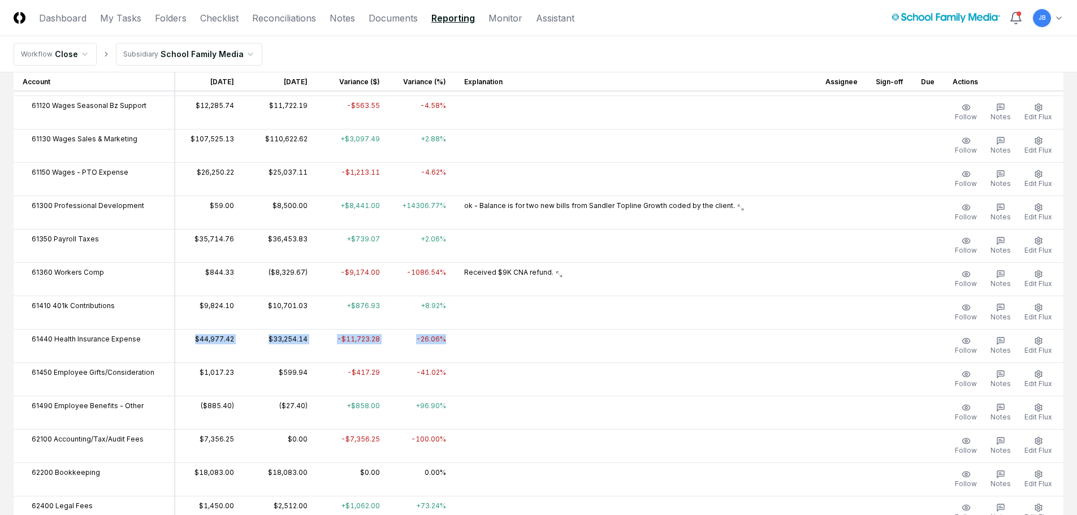
drag, startPoint x: 183, startPoint y: 336, endPoint x: 461, endPoint y: 344, distance: 278.3
click at [461, 344] on tr "61440 Health Insurance Expense $44,977.42 $33,254.14 -$11,723.28 -26.06% Follow…" at bounding box center [539, 345] width 1050 height 33
click at [446, 337] on td "-26.06%" at bounding box center [422, 345] width 66 height 33
drag, startPoint x: 185, startPoint y: 339, endPoint x: 456, endPoint y: 337, distance: 270.9
click at [456, 337] on tr "61440 Health Insurance Expense $44,977.42 $33,254.14 -$11,723.28 -26.06% Follow…" at bounding box center [539, 345] width 1050 height 33
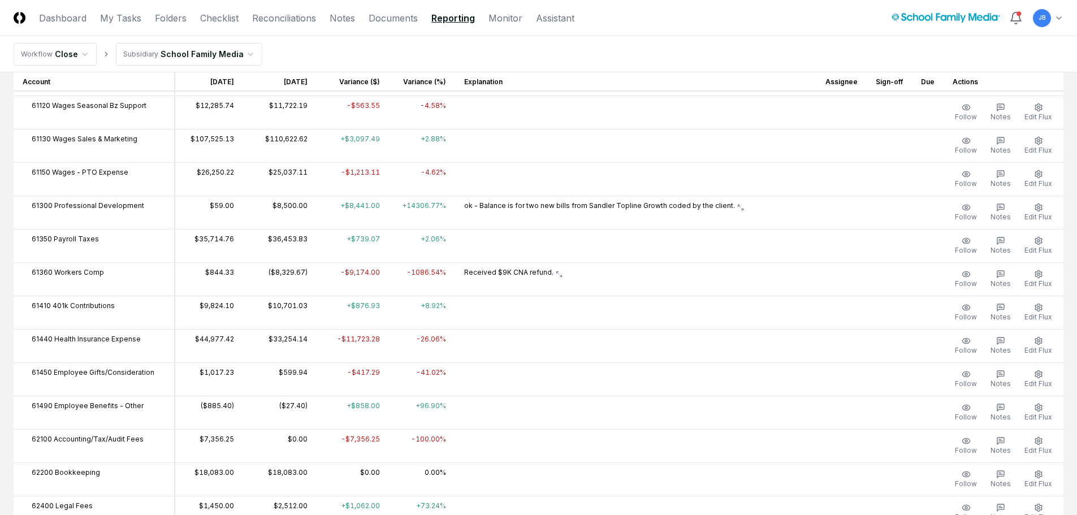
click at [476, 347] on td at bounding box center [635, 345] width 361 height 33
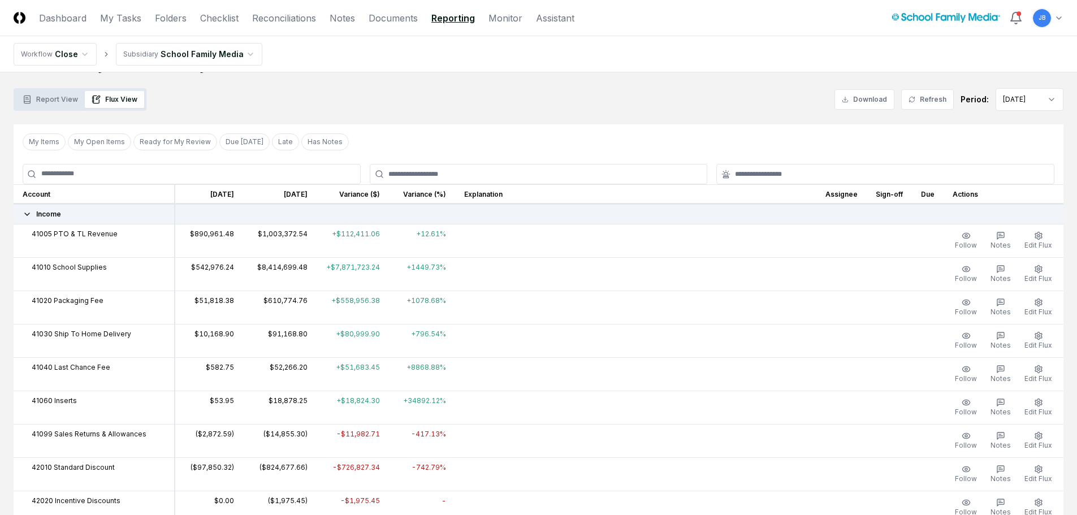
scroll to position [0, 0]
